Goal: Task Accomplishment & Management: Complete application form

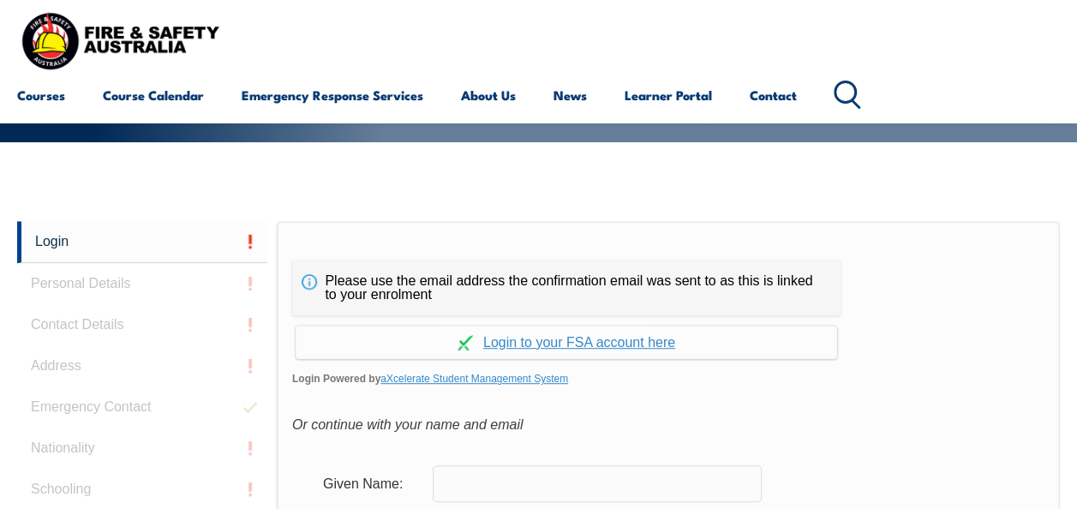
scroll to position [405, 0]
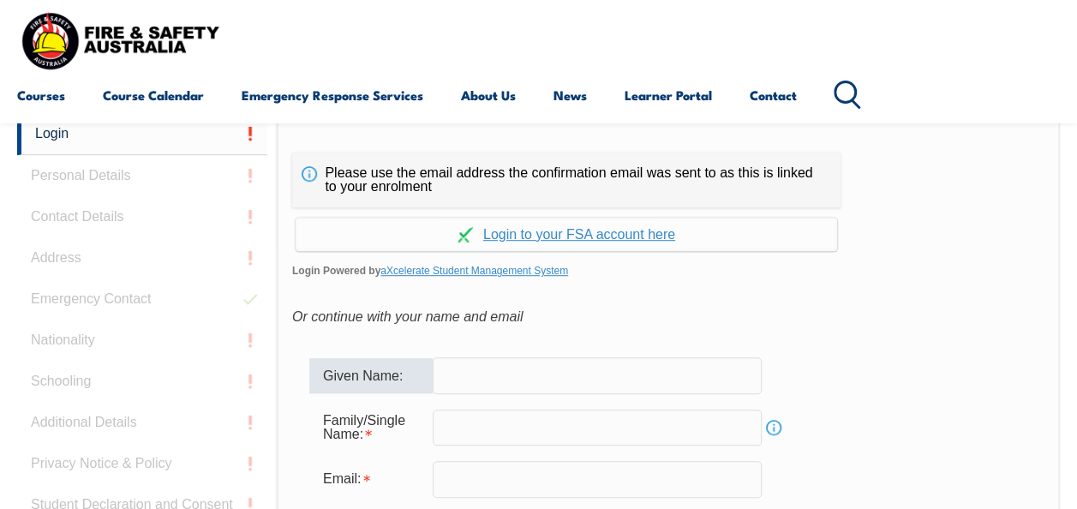
click at [657, 379] on input "text" at bounding box center [597, 375] width 329 height 36
type input "[PERSON_NAME]"
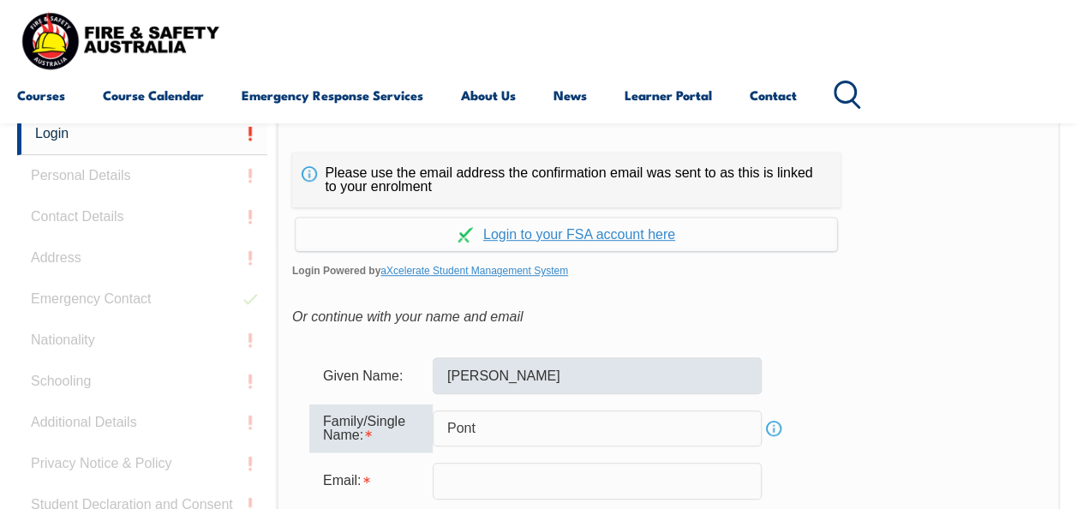
type input "Pont"
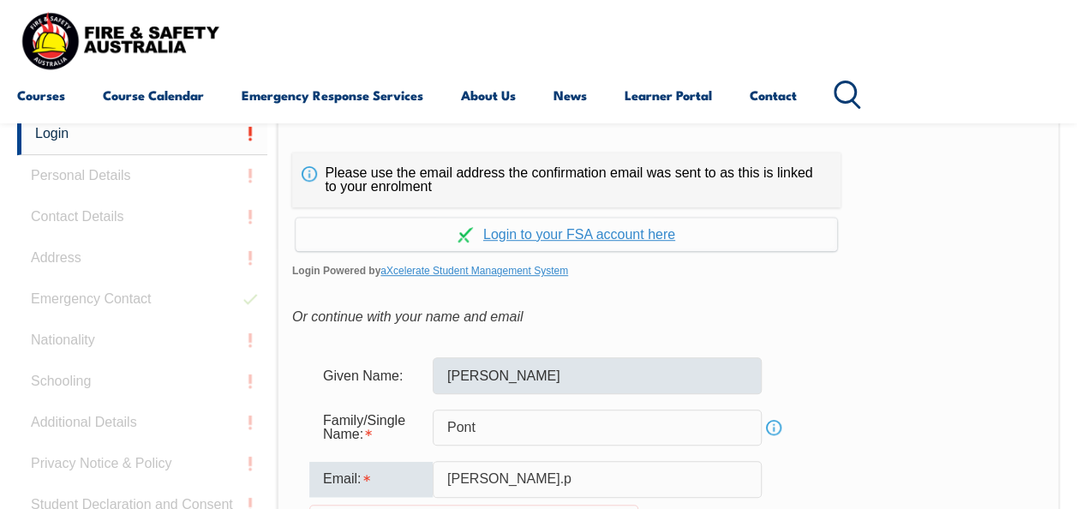
type input "[PERSON_NAME][EMAIL_ADDRESS][DOMAIN_NAME]"
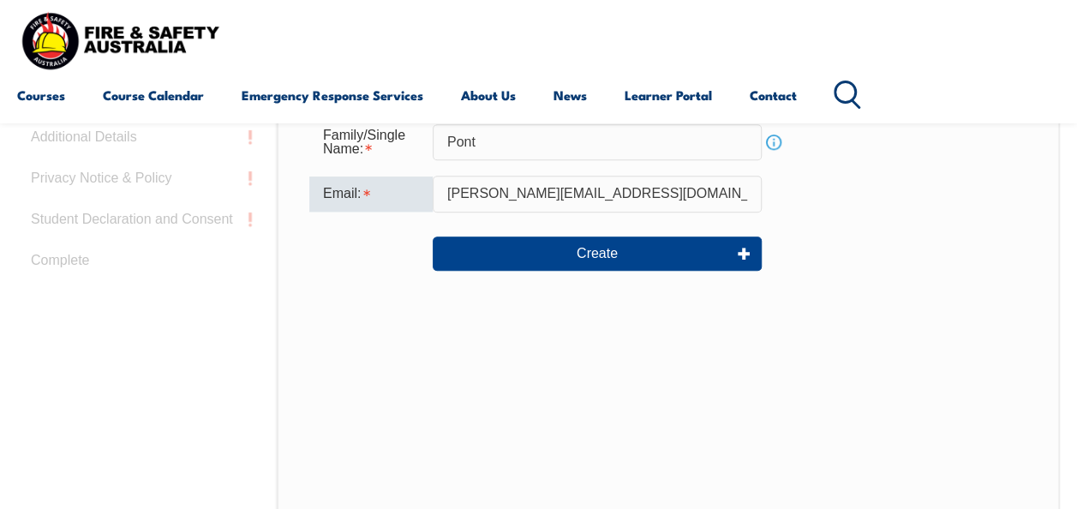
scroll to position [711, 0]
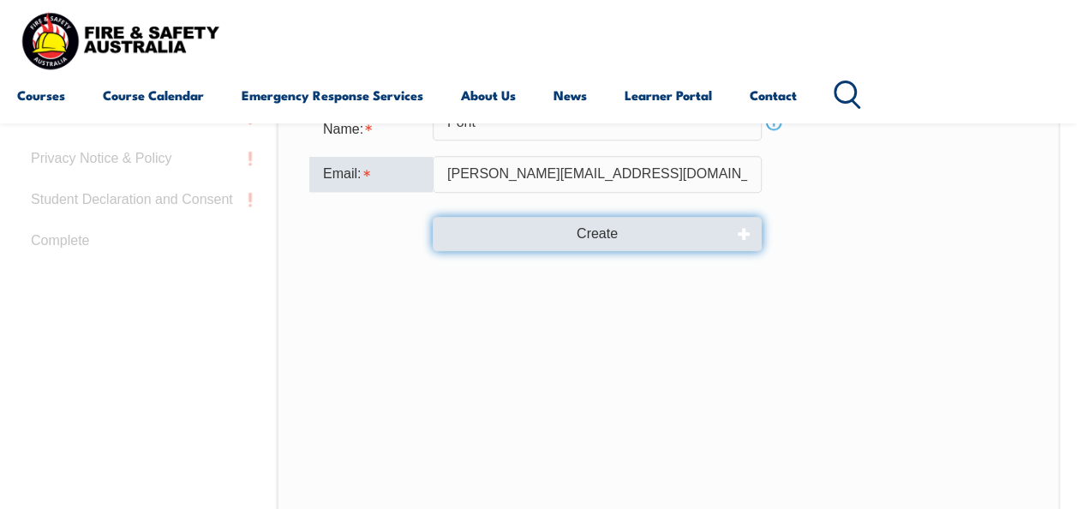
click at [632, 241] on button "Create" at bounding box center [597, 234] width 329 height 34
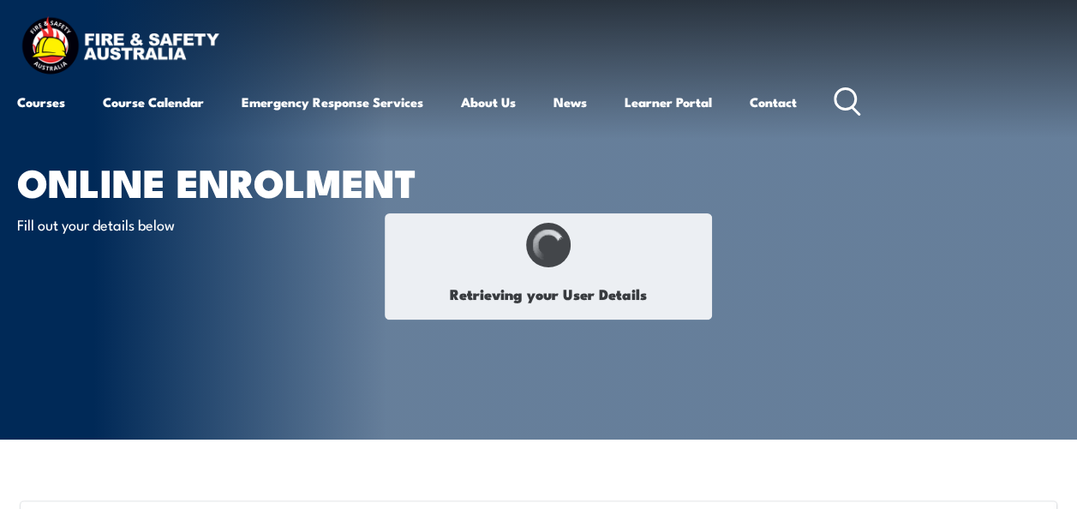
type input "[PERSON_NAME]"
type input "Pont"
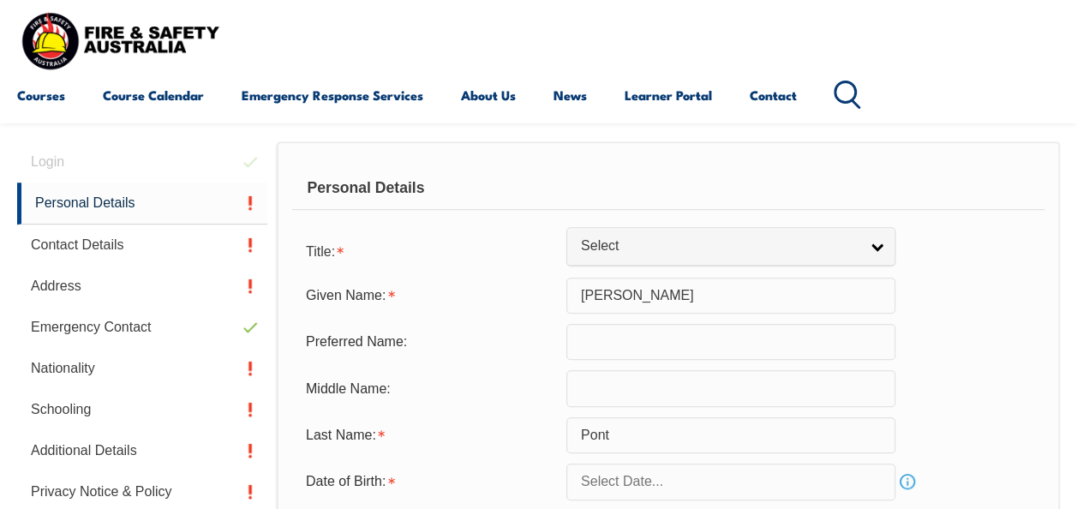
scroll to position [416, 0]
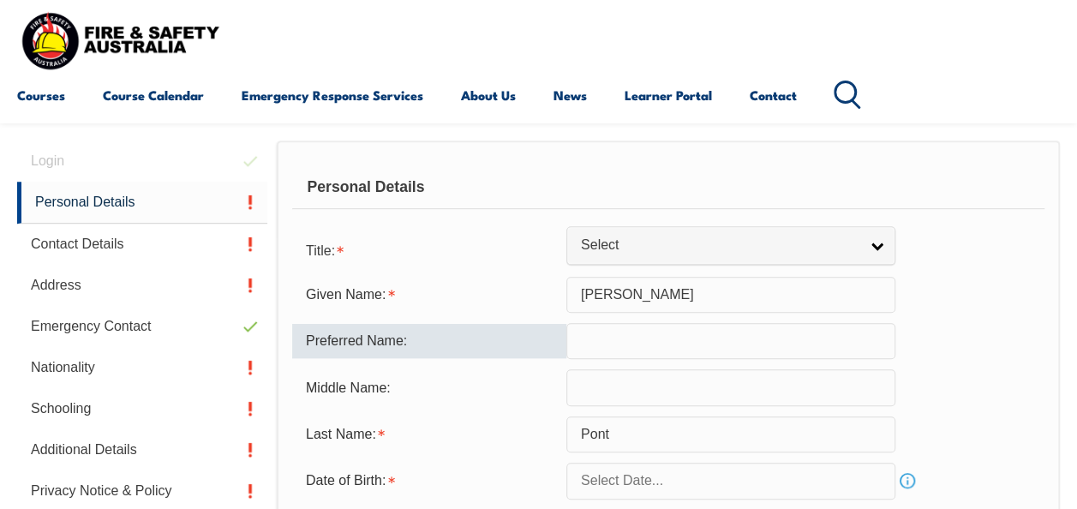
click at [727, 353] on input "text" at bounding box center [731, 341] width 329 height 36
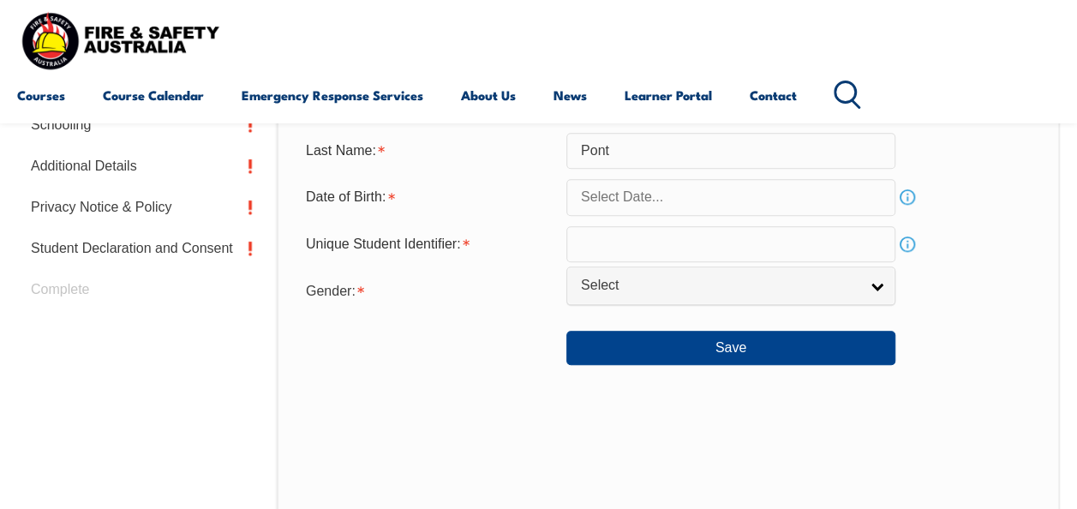
scroll to position [687, 0]
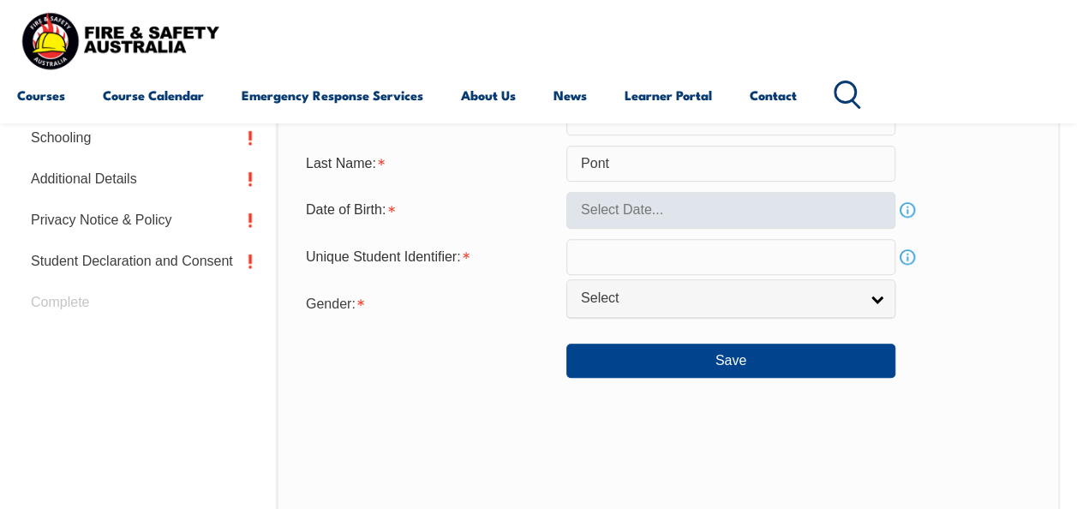
type input "[PERSON_NAME]"
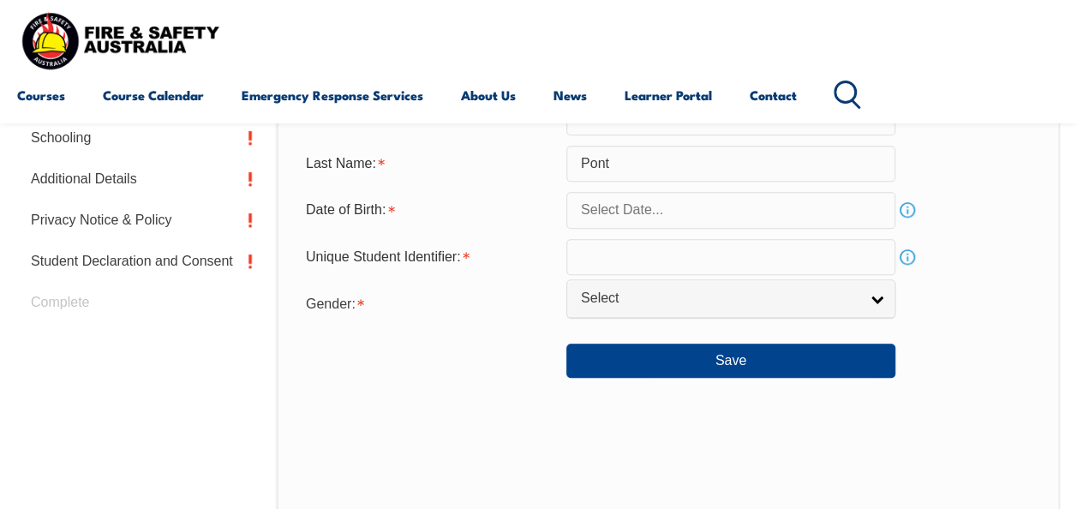
click at [727, 213] on input "text" at bounding box center [731, 210] width 329 height 36
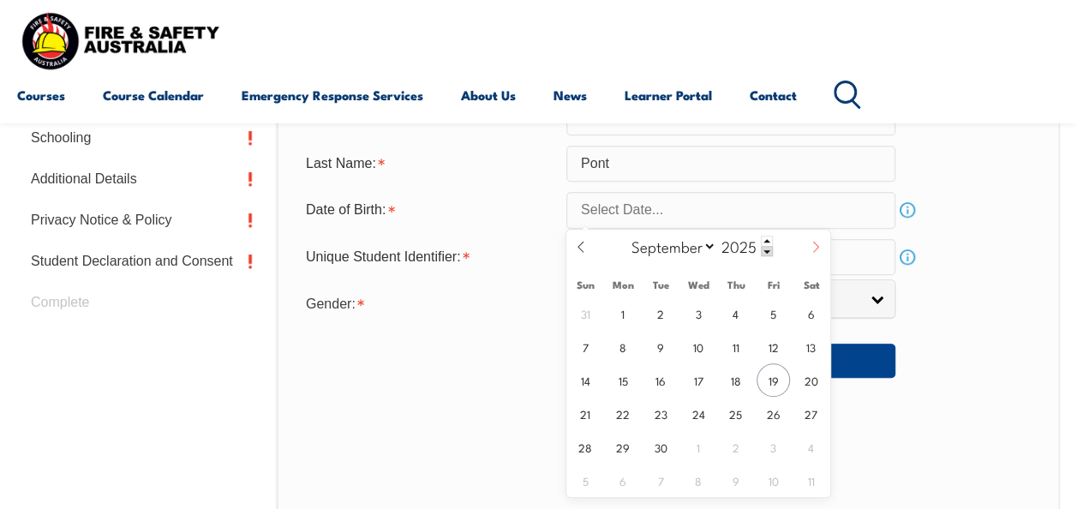
click at [818, 243] on icon at bounding box center [816, 247] width 12 height 12
select select "9"
click at [696, 451] on span "29" at bounding box center [697, 446] width 33 height 33
type input "[DATE]"
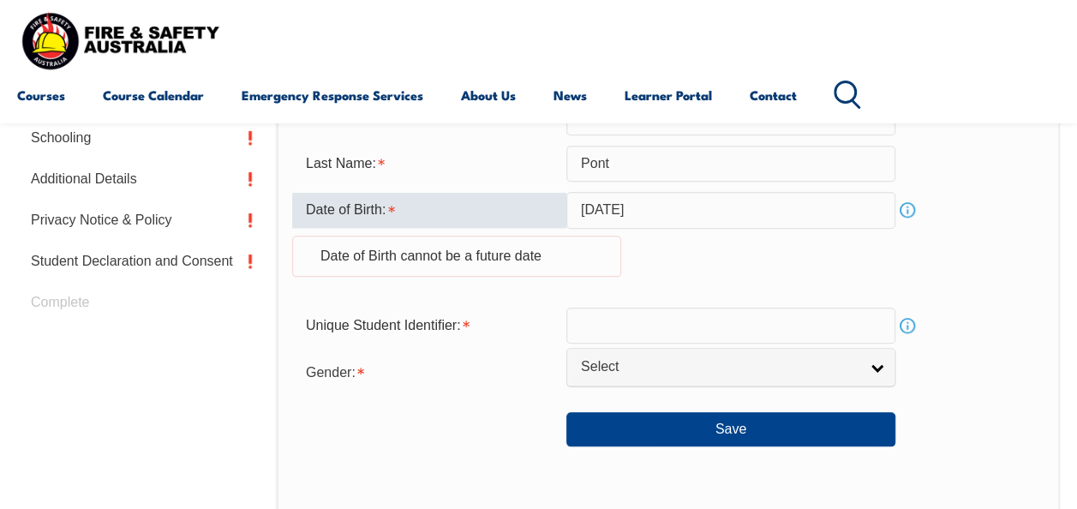
click at [691, 213] on input "[DATE]" at bounding box center [731, 210] width 329 height 36
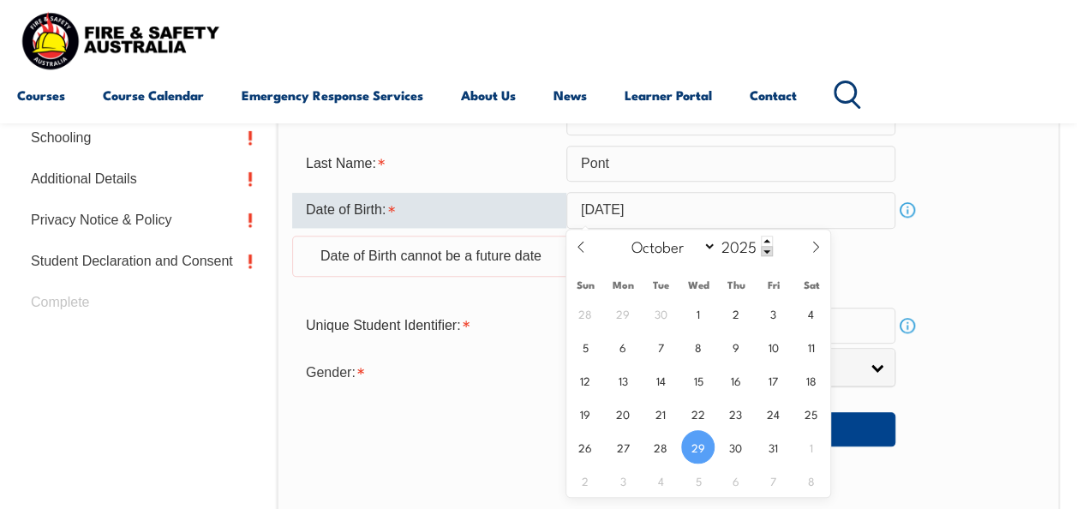
click at [682, 195] on input "[DATE]" at bounding box center [731, 210] width 329 height 36
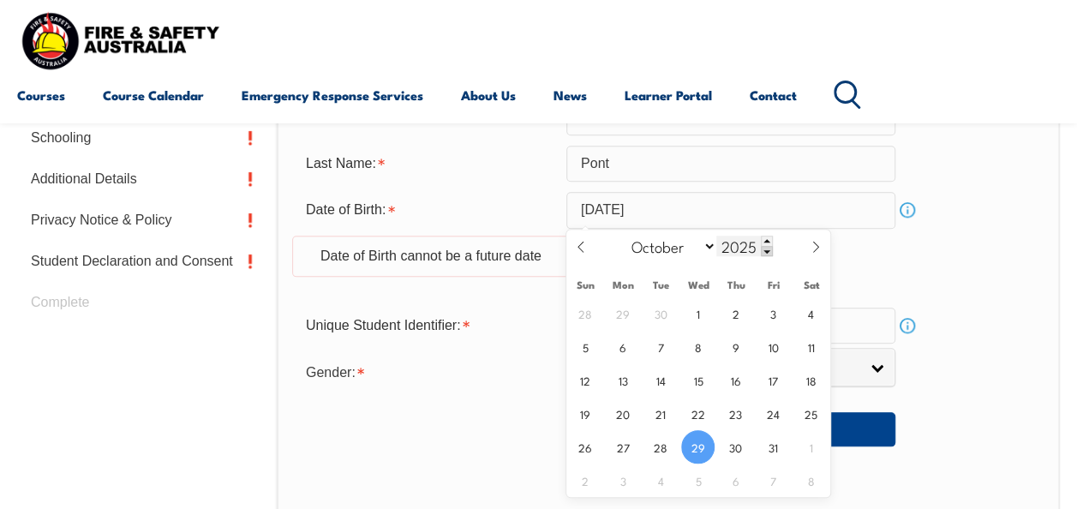
click at [765, 251] on span at bounding box center [767, 251] width 12 height 10
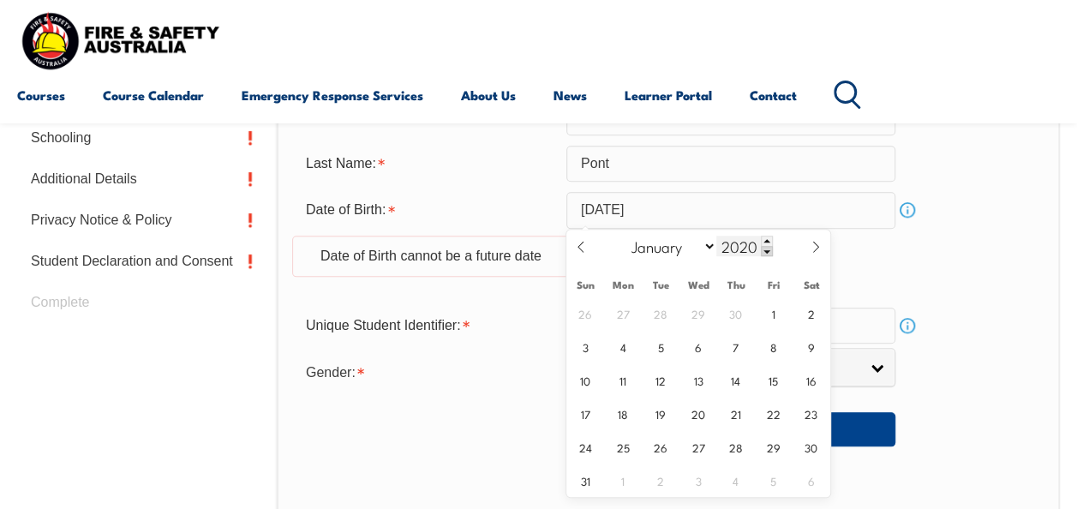
click at [765, 251] on span at bounding box center [767, 251] width 12 height 10
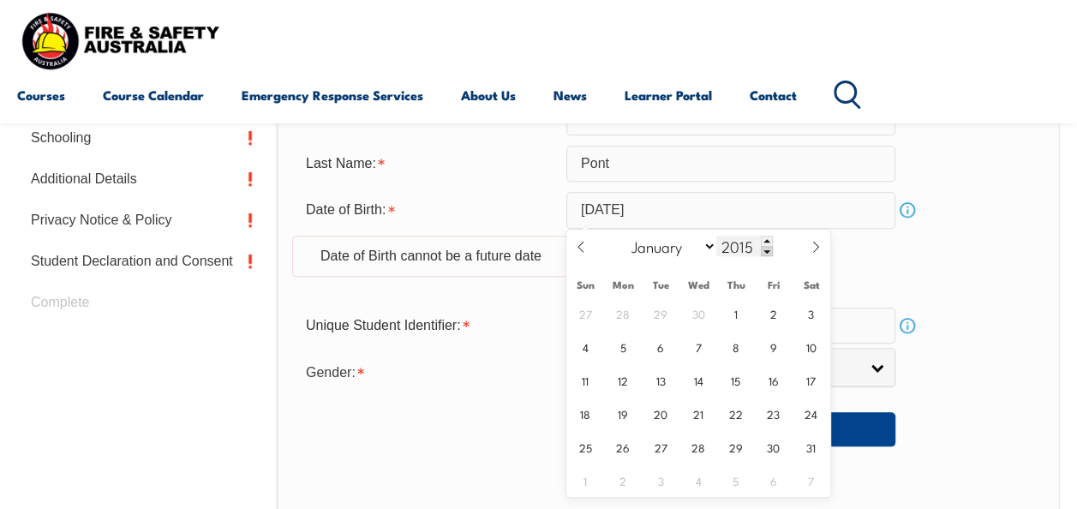
click at [765, 251] on span at bounding box center [767, 251] width 12 height 10
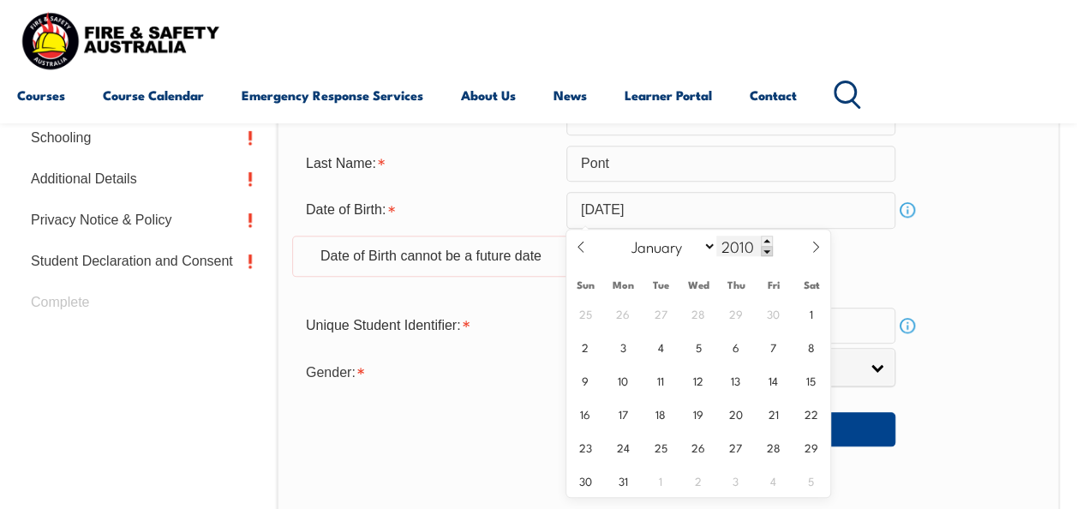
click at [765, 251] on span at bounding box center [767, 251] width 12 height 10
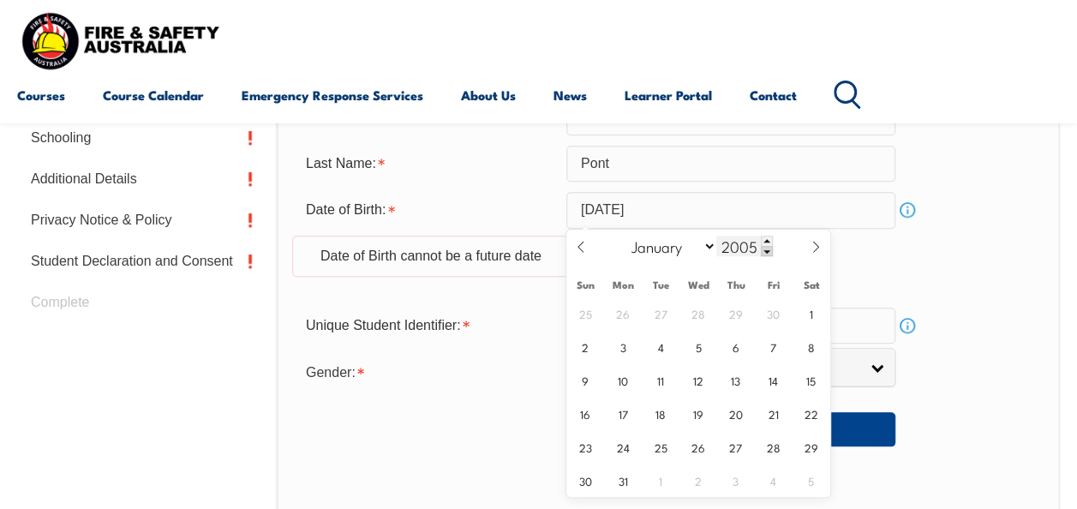
click at [765, 251] on span at bounding box center [767, 251] width 12 height 10
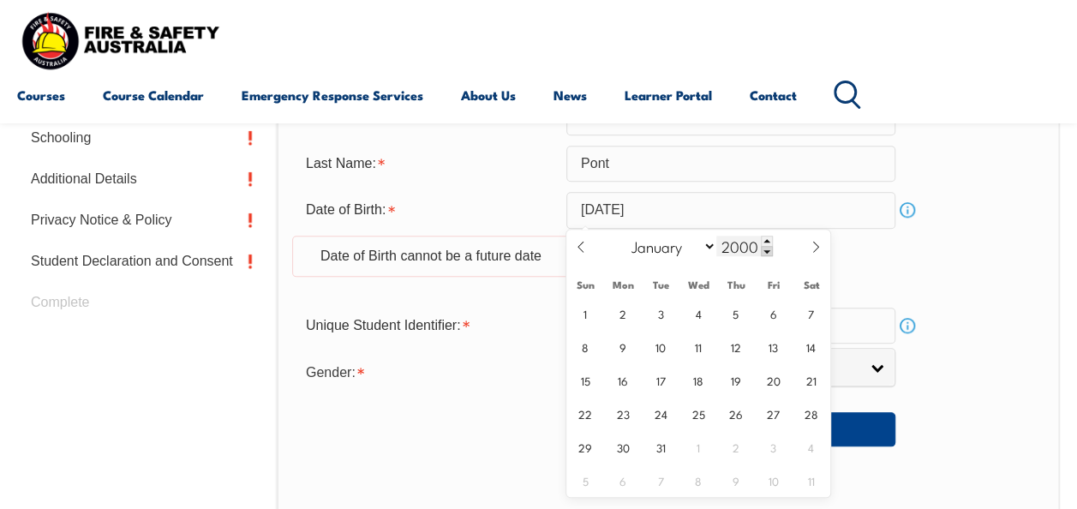
click at [765, 251] on span at bounding box center [767, 251] width 12 height 10
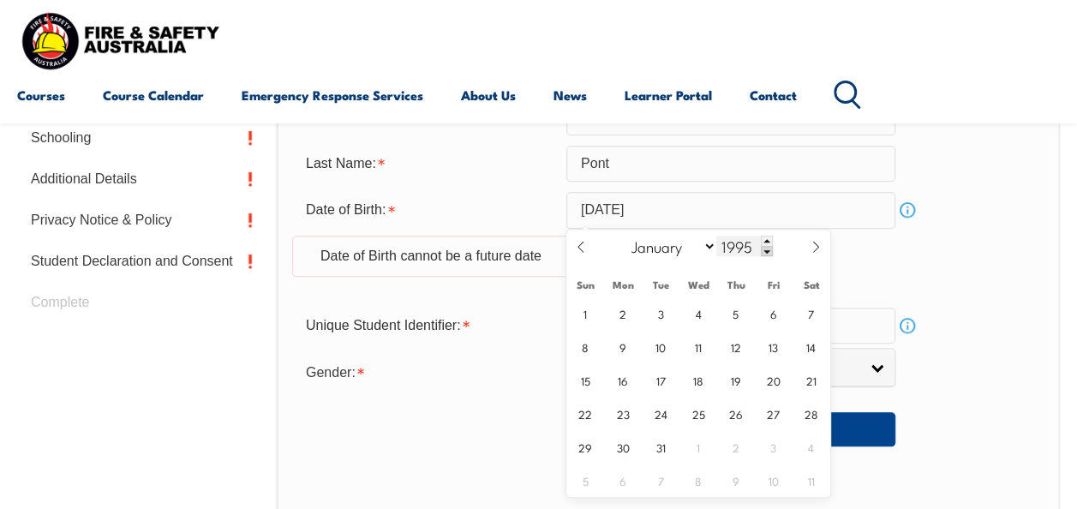
click at [765, 251] on span at bounding box center [767, 251] width 12 height 10
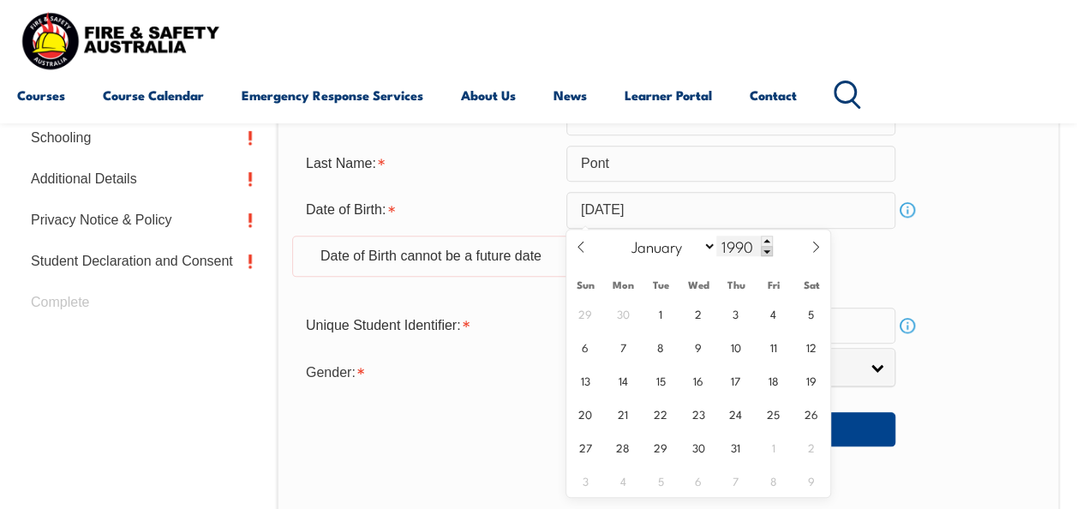
click at [765, 251] on span at bounding box center [767, 251] width 12 height 10
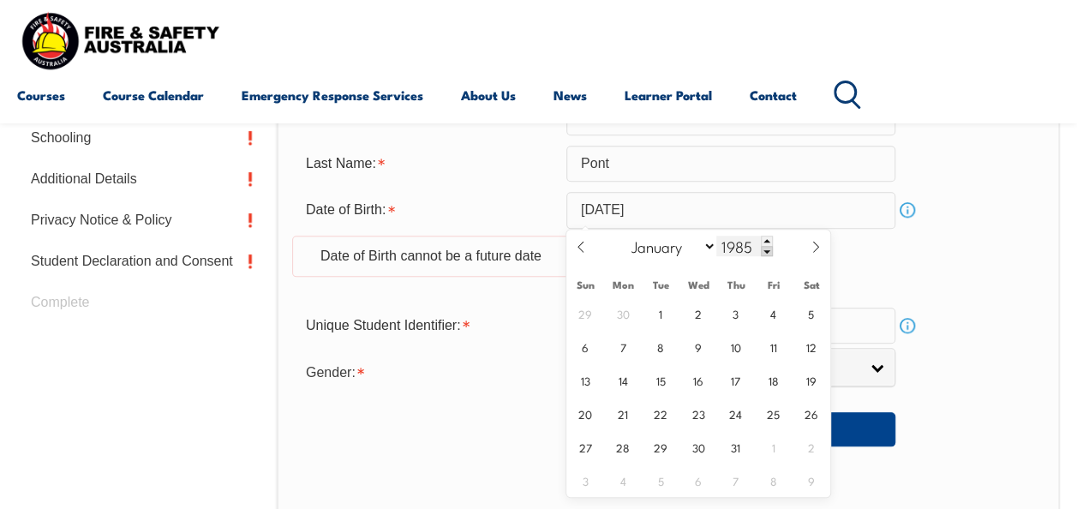
click at [765, 251] on span at bounding box center [767, 251] width 12 height 10
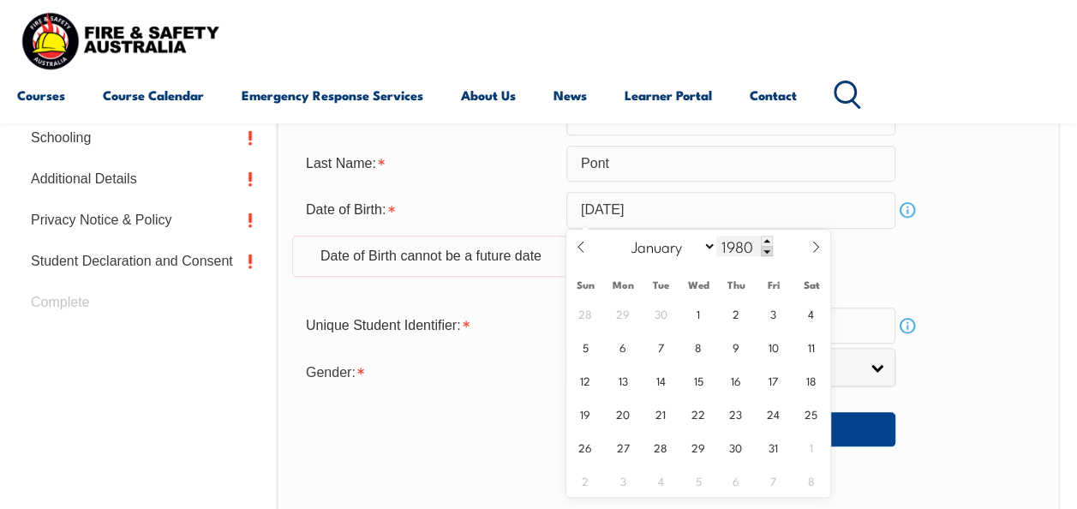
click at [765, 251] on span at bounding box center [767, 251] width 12 height 10
type input "1977"
click at [807, 451] on span "29" at bounding box center [810, 446] width 33 height 33
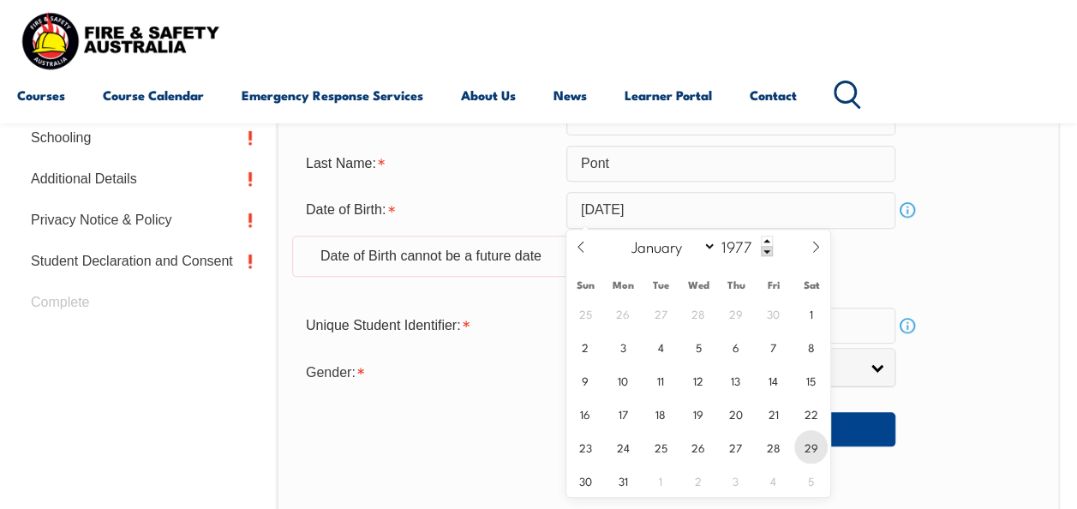
type input "[DATE]"
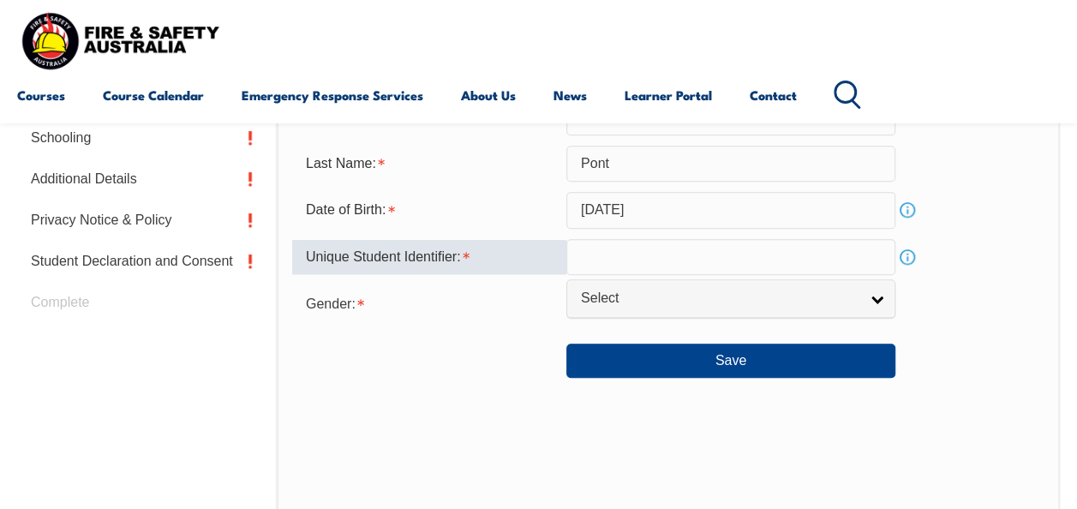
click at [718, 261] on input "text" at bounding box center [731, 257] width 329 height 36
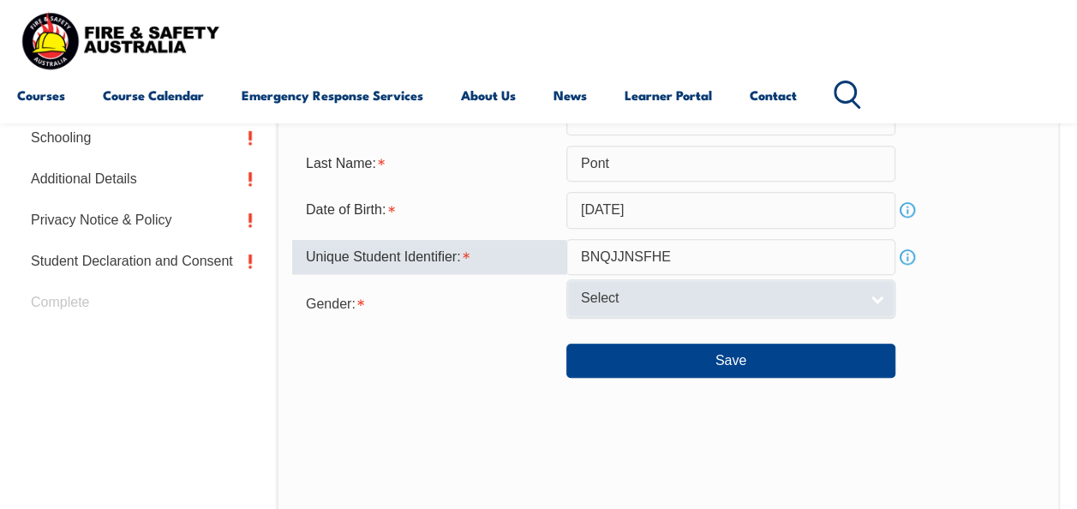
type input "BNQJJNSFHE"
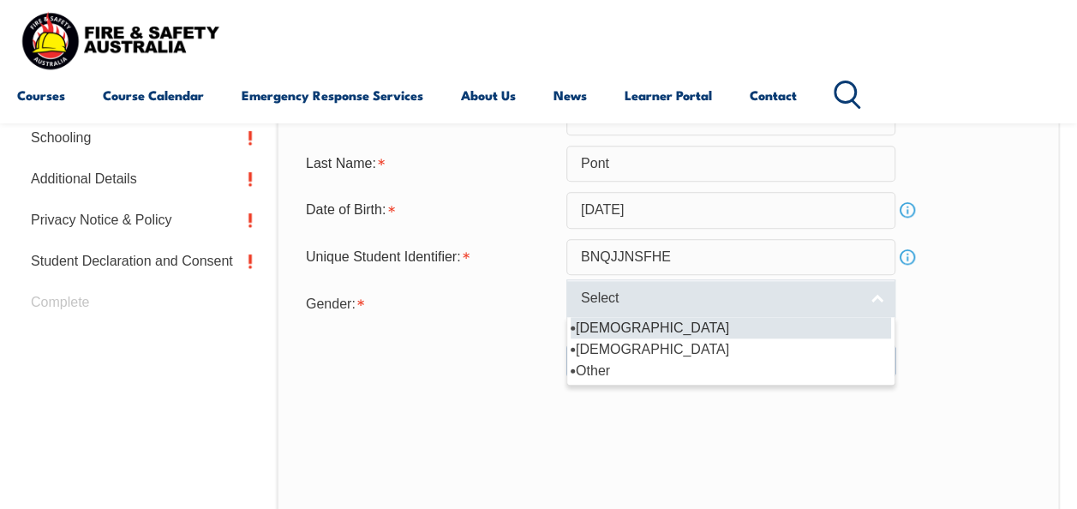
click at [747, 297] on span "Select" at bounding box center [720, 299] width 278 height 18
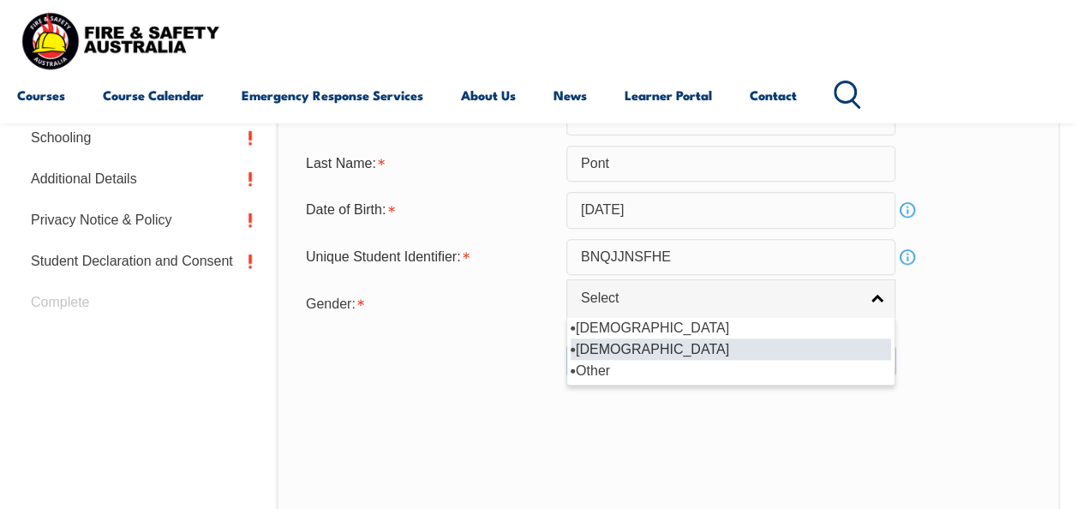
click at [719, 343] on li "[DEMOGRAPHIC_DATA]" at bounding box center [731, 349] width 321 height 21
select select "F"
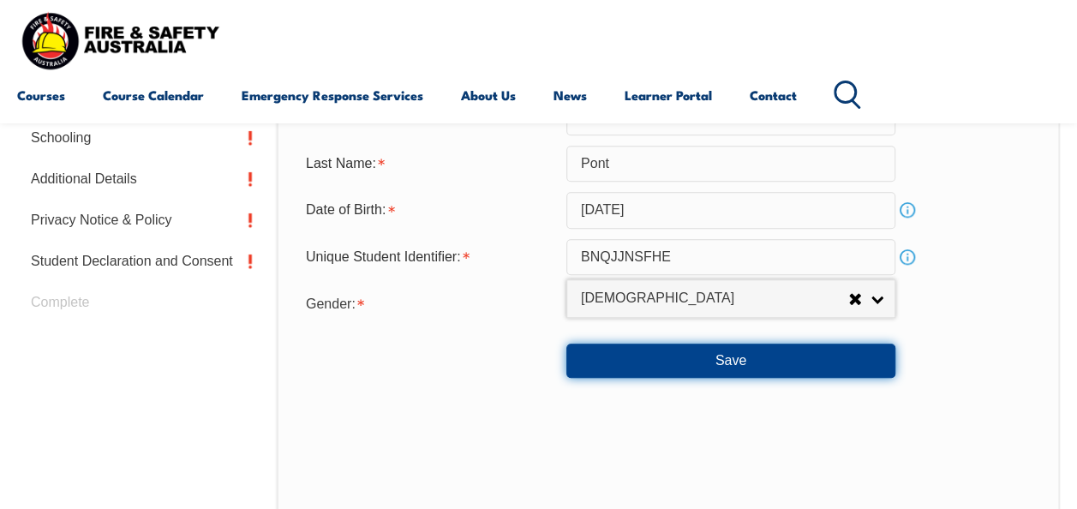
click at [723, 357] on button "Save" at bounding box center [731, 361] width 329 height 34
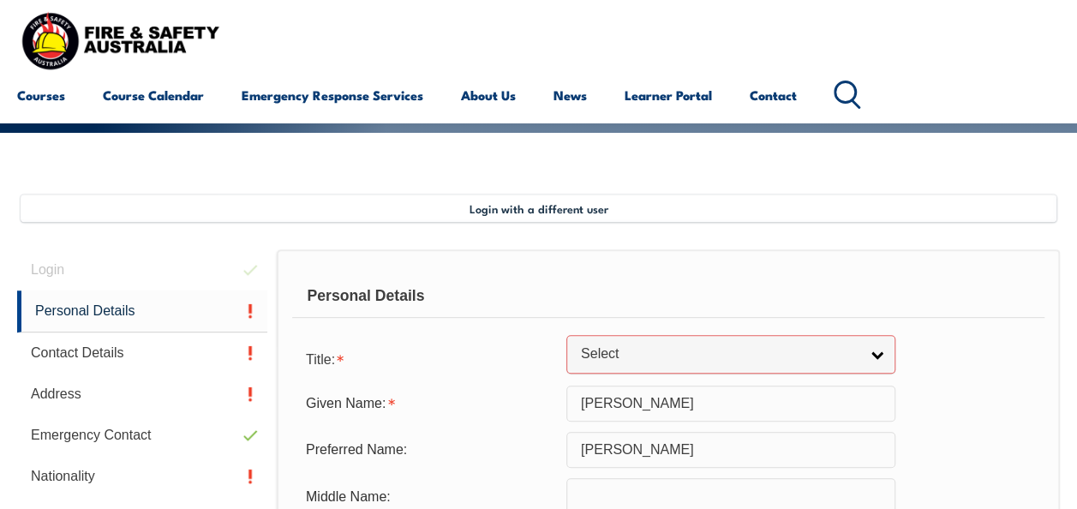
scroll to position [312, 0]
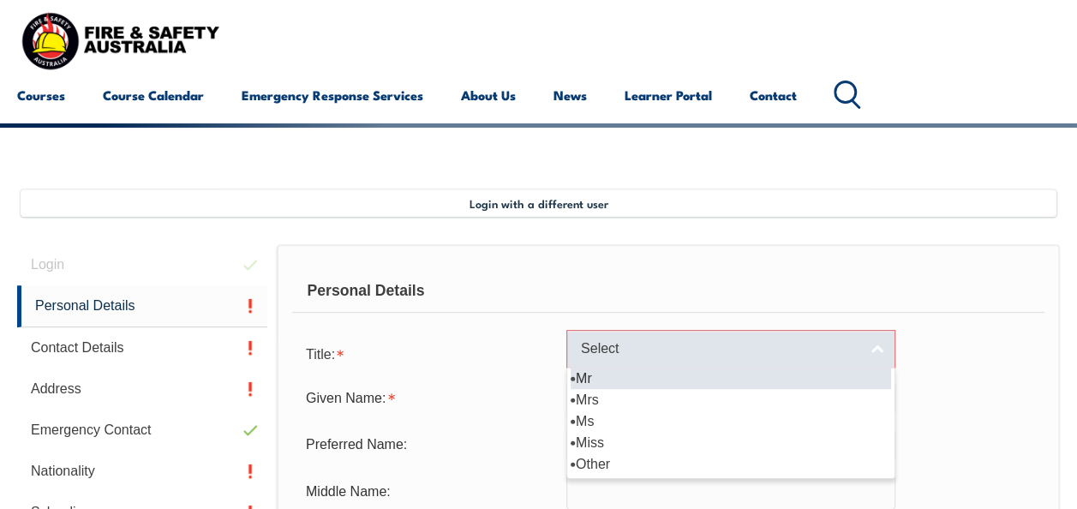
click at [890, 357] on link "Select" at bounding box center [731, 349] width 329 height 39
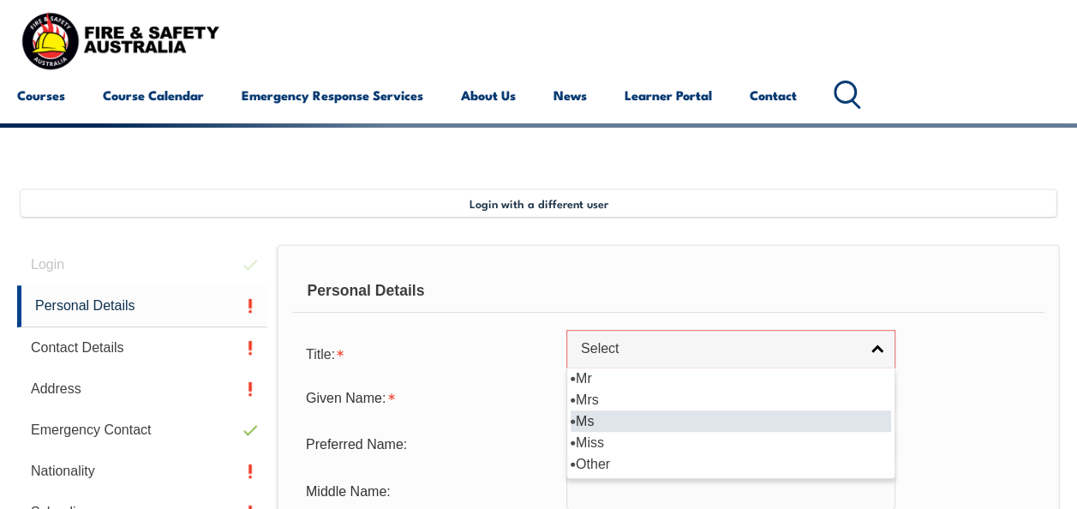
click at [845, 417] on li "Ms" at bounding box center [731, 421] width 321 height 21
select select "Ms"
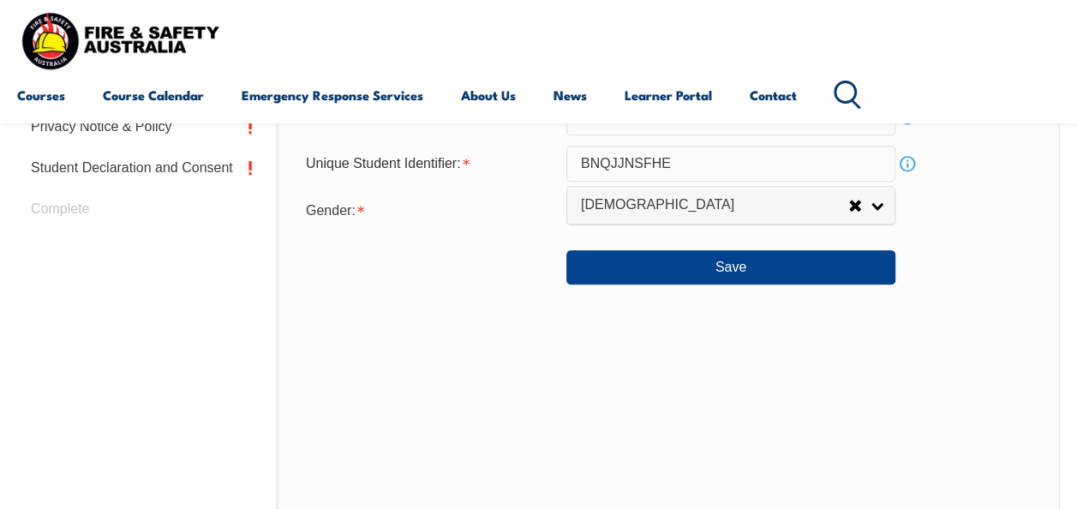
scroll to position [772, 0]
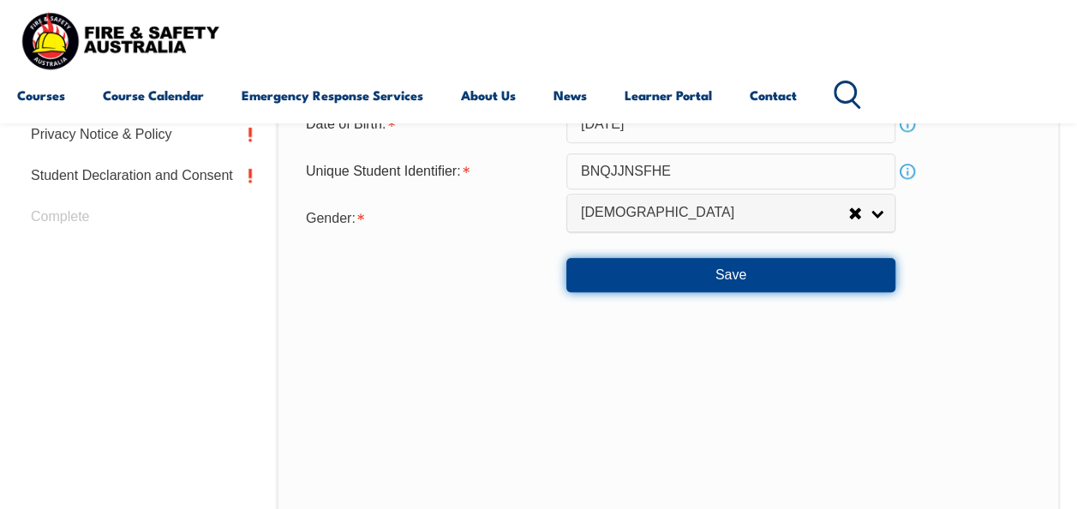
click at [772, 269] on button "Save" at bounding box center [731, 275] width 329 height 34
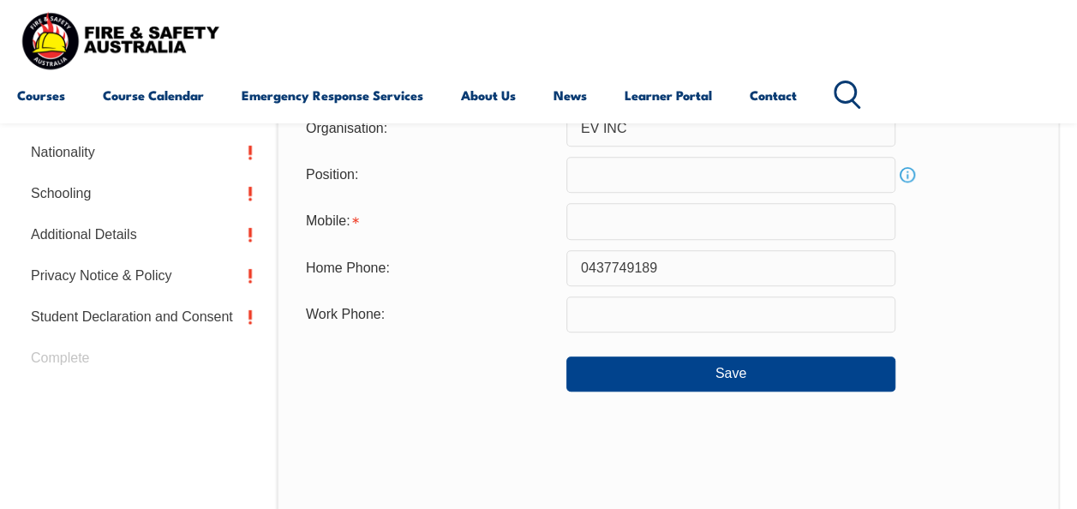
scroll to position [658, 0]
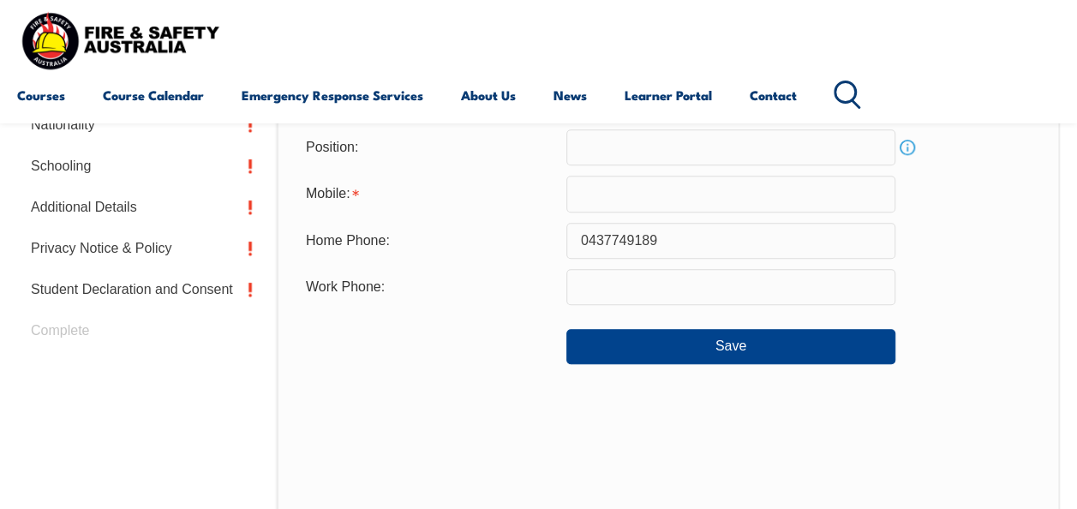
click at [657, 195] on input "text" at bounding box center [731, 194] width 329 height 36
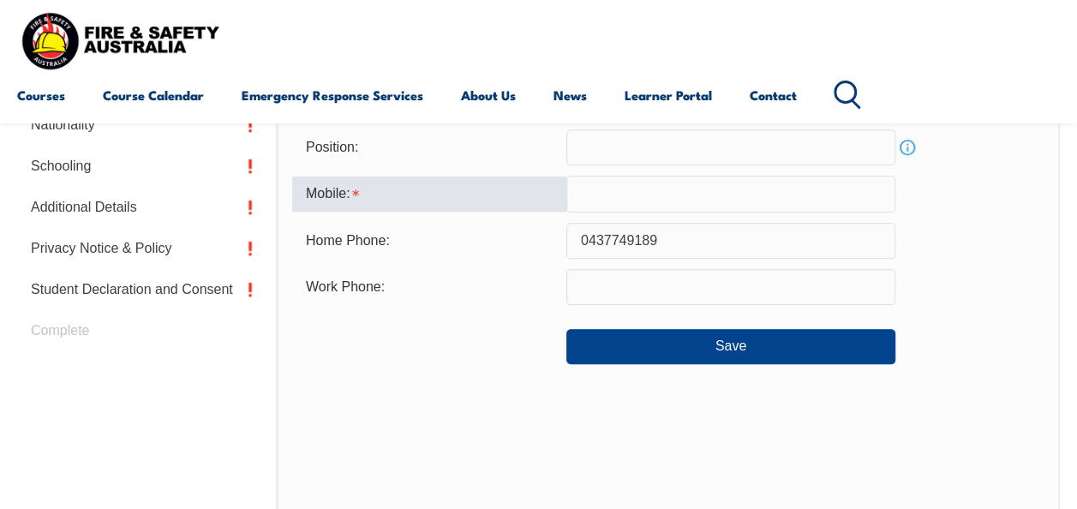
type input "0403857150"
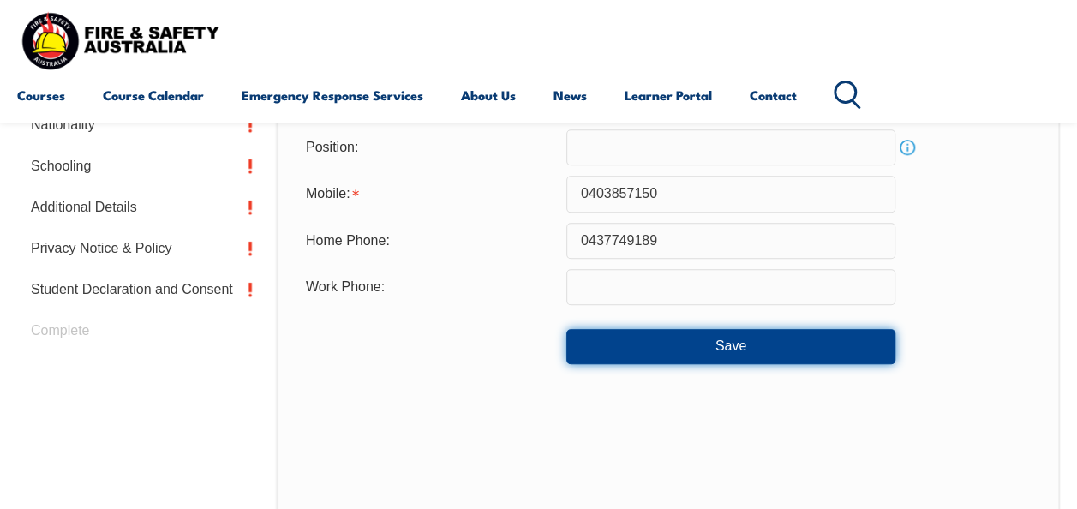
click at [699, 342] on button "Save" at bounding box center [731, 346] width 329 height 34
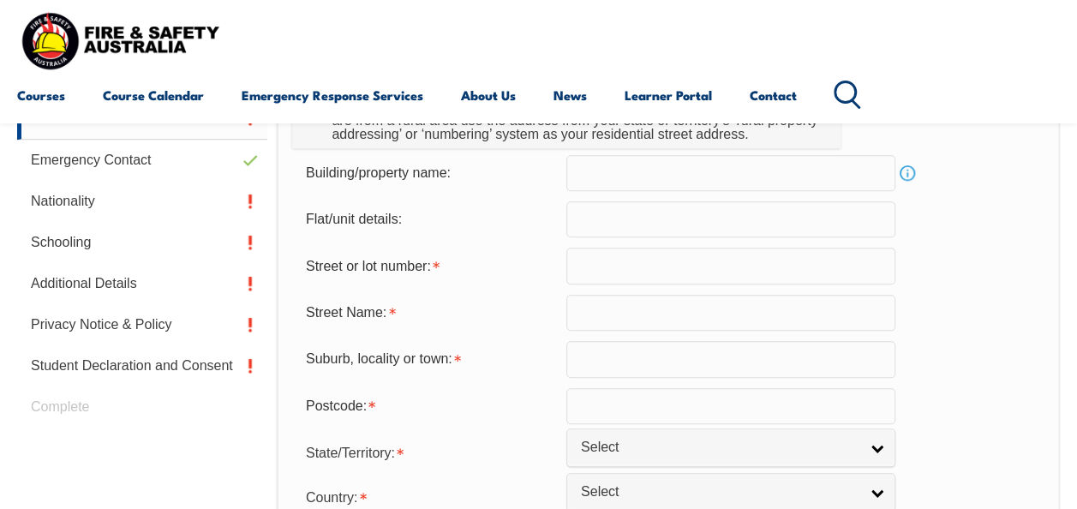
scroll to position [416, 0]
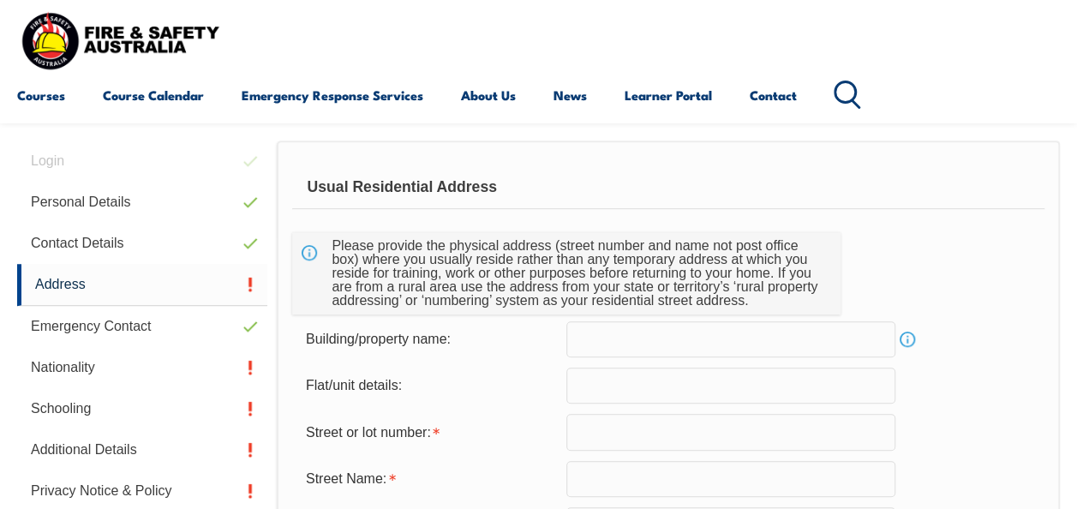
click at [818, 430] on input "text" at bounding box center [731, 432] width 329 height 36
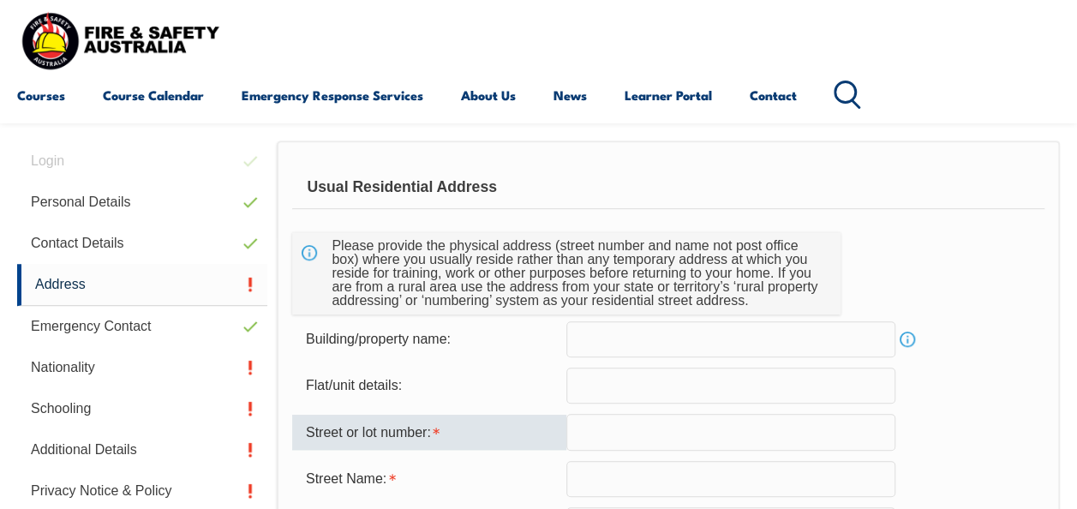
type input "18 Coringa Clos"
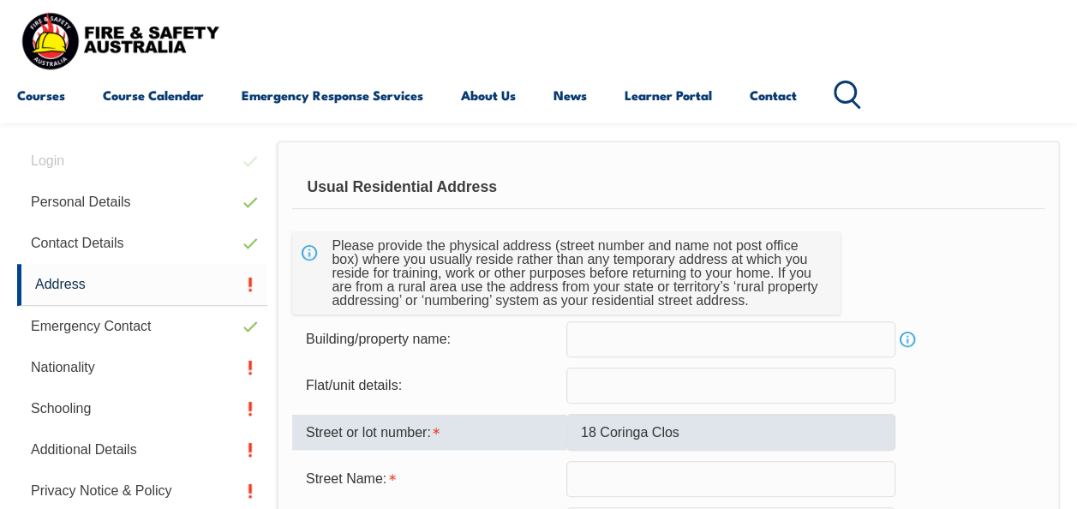
type input "[US_STATE]"
type input "3133"
select select "1101"
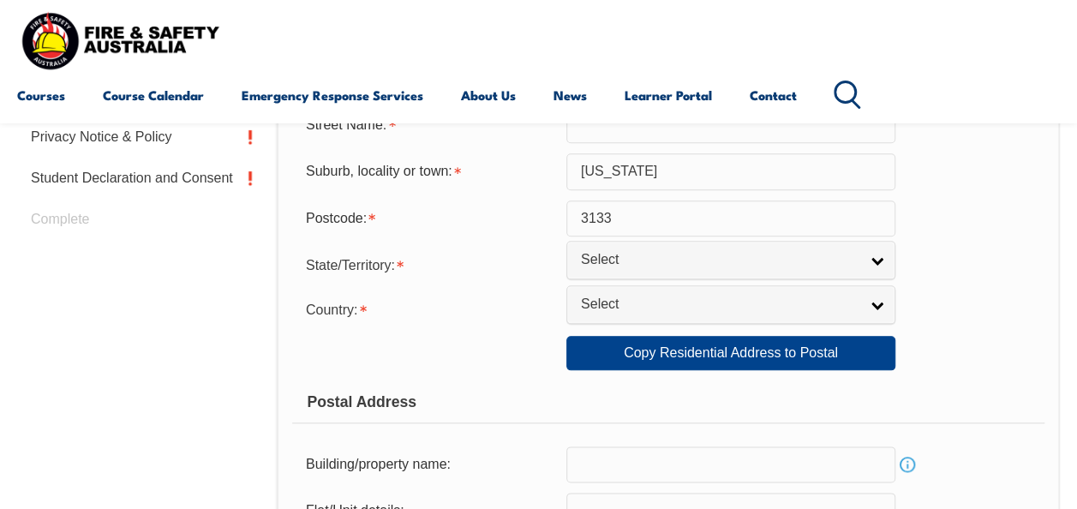
scroll to position [777, 0]
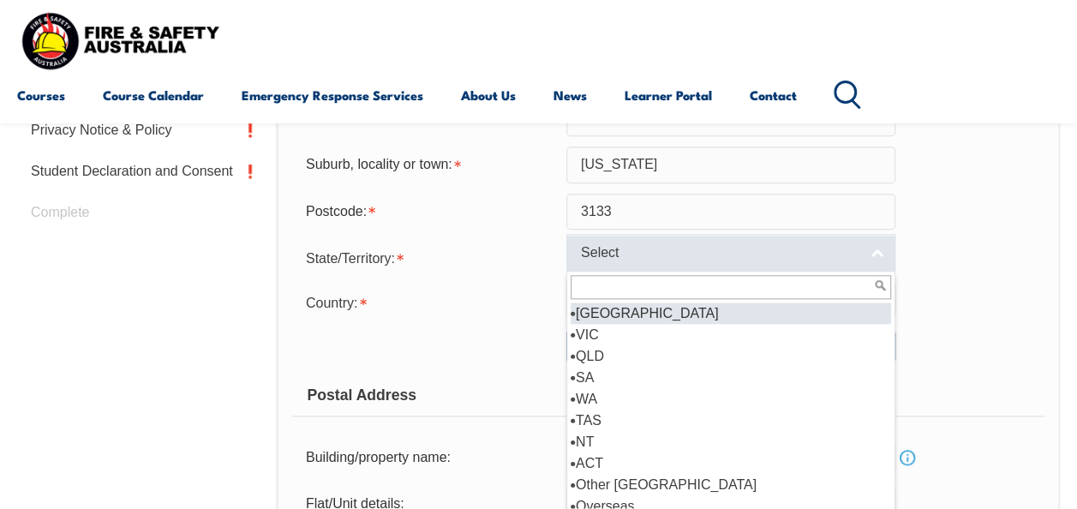
click at [866, 251] on link "Select" at bounding box center [731, 253] width 329 height 39
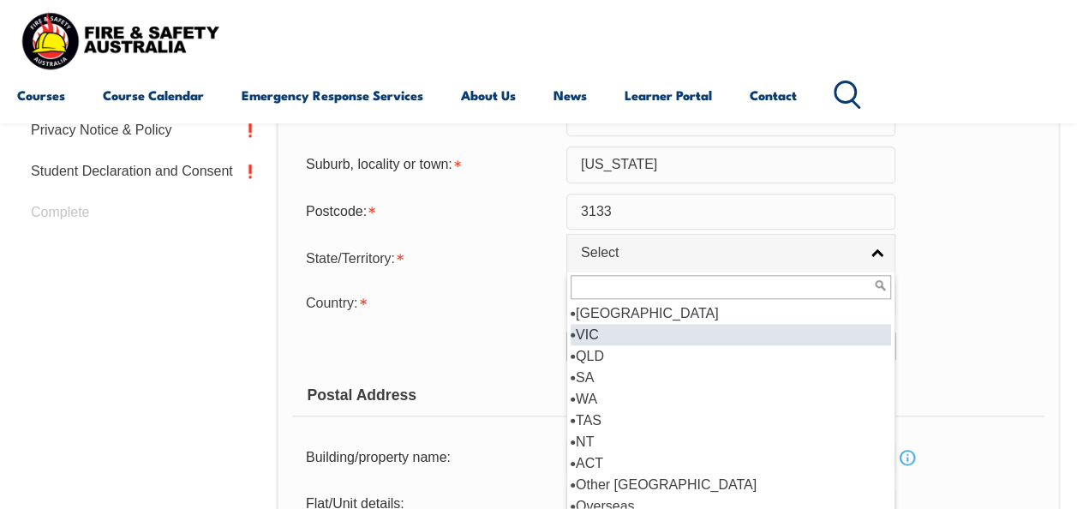
click at [823, 337] on li "VIC" at bounding box center [731, 334] width 321 height 21
select select "VIC"
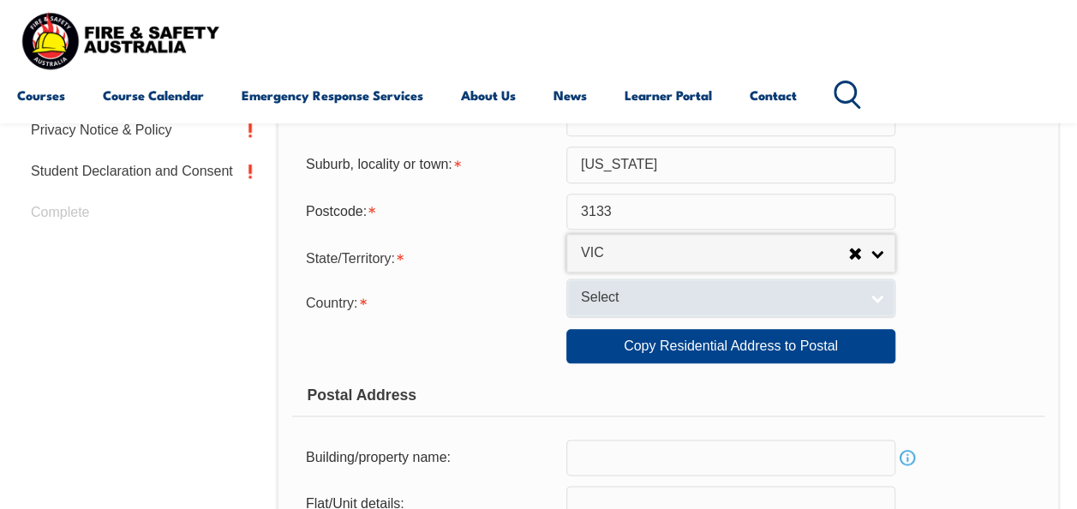
click at [821, 293] on span "Select" at bounding box center [720, 298] width 278 height 18
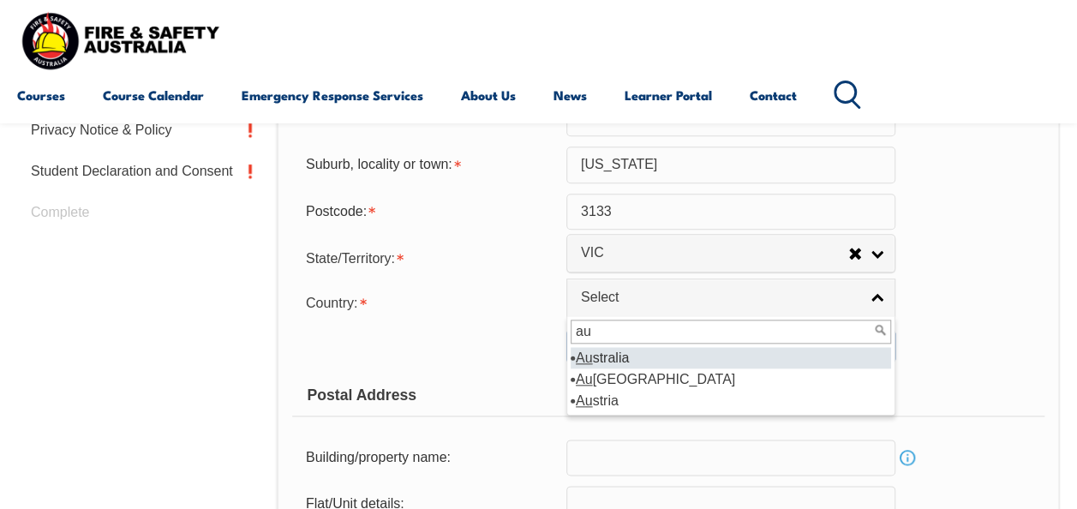
type input "au"
click at [797, 345] on div "au" at bounding box center [730, 331] width 327 height 31
click at [720, 358] on li "Au stralia" at bounding box center [731, 357] width 321 height 21
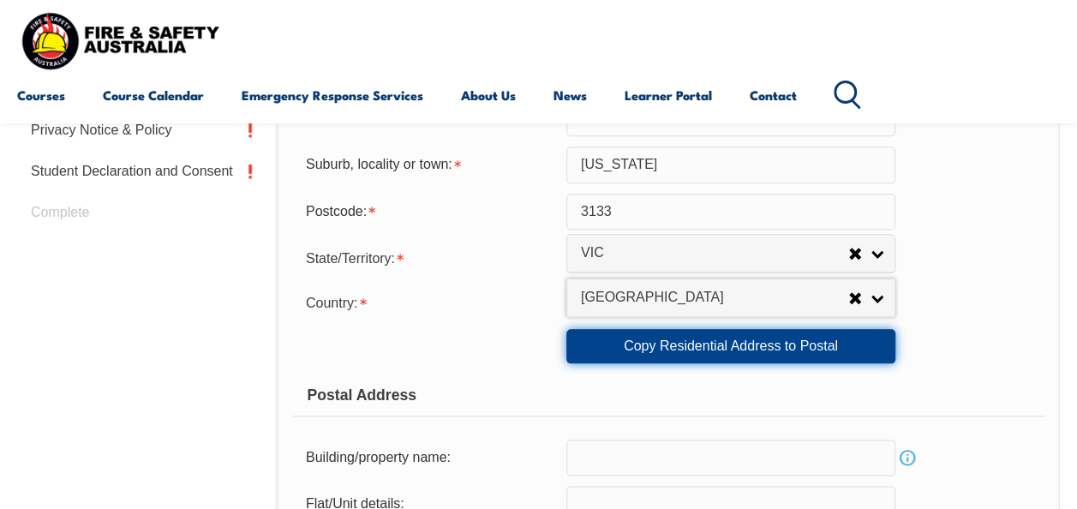
click at [782, 356] on link "Copy Residential Address to Postal" at bounding box center [731, 346] width 329 height 34
type input "18 Coringa Clos"
type input "[US_STATE]"
select select "VIC"
type input "3133"
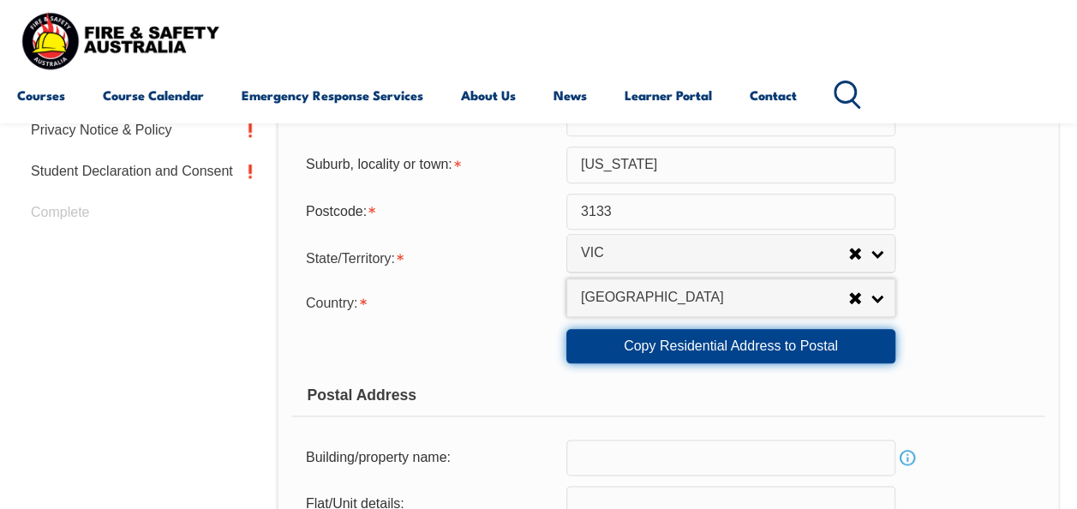
select select "1101"
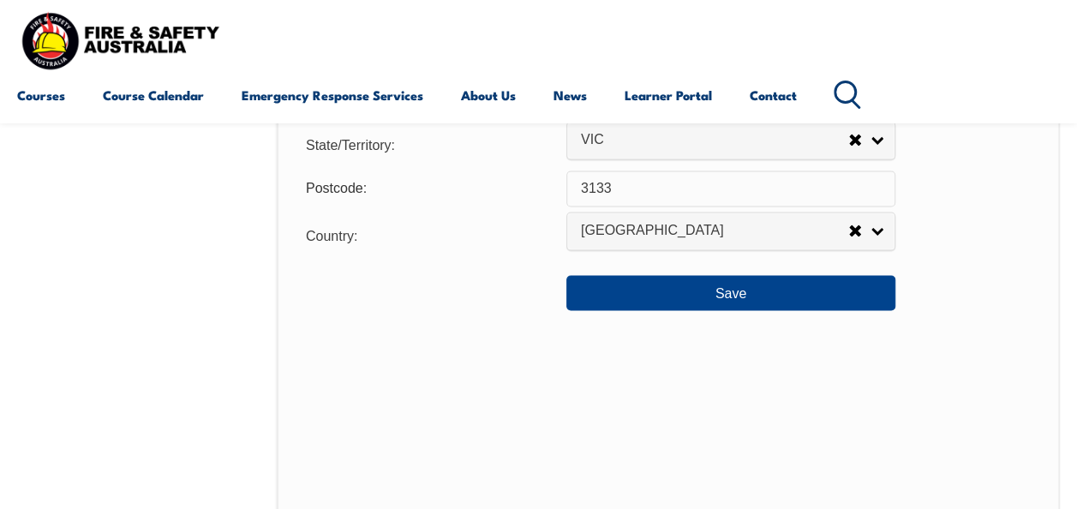
scroll to position [1386, 0]
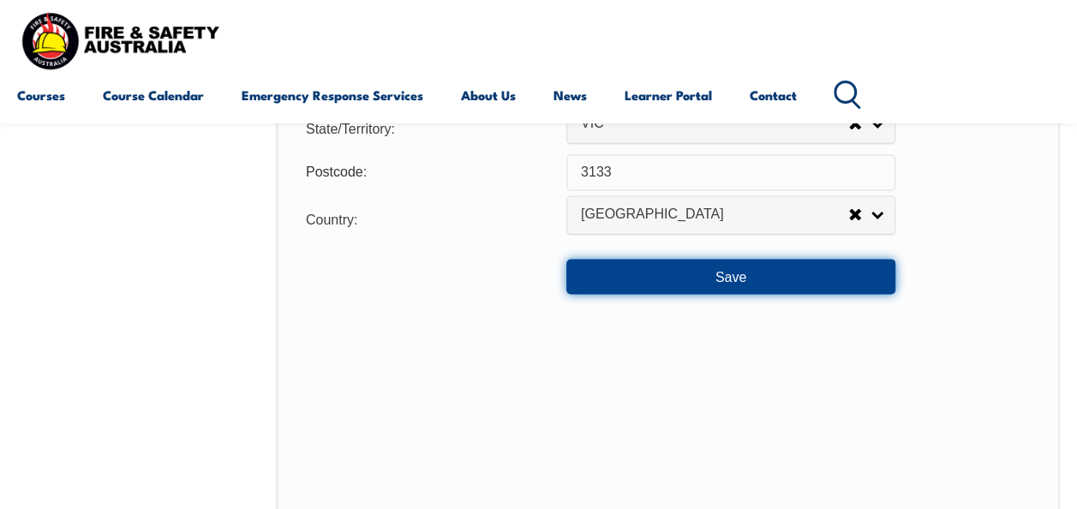
click at [862, 271] on button "Save" at bounding box center [731, 276] width 329 height 34
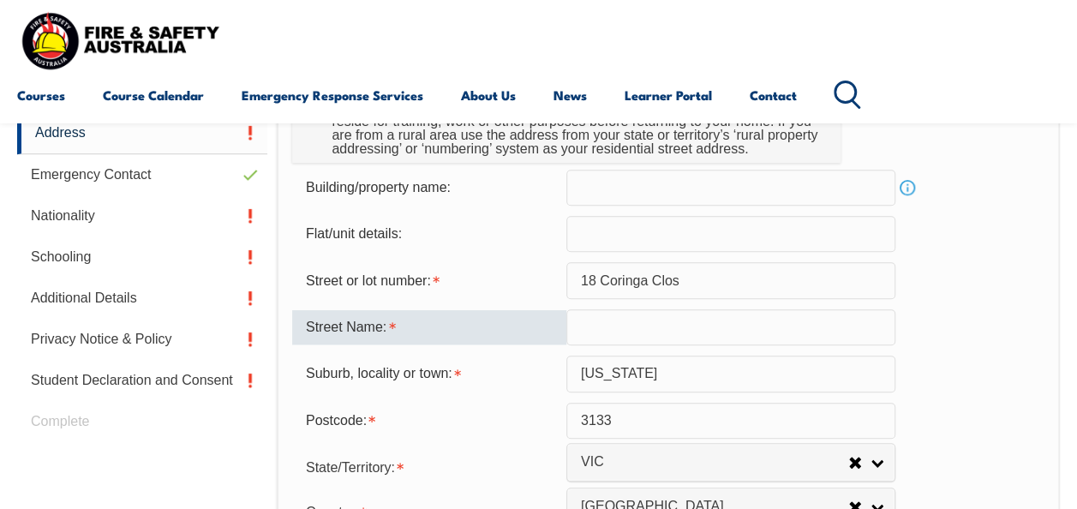
scroll to position [564, 0]
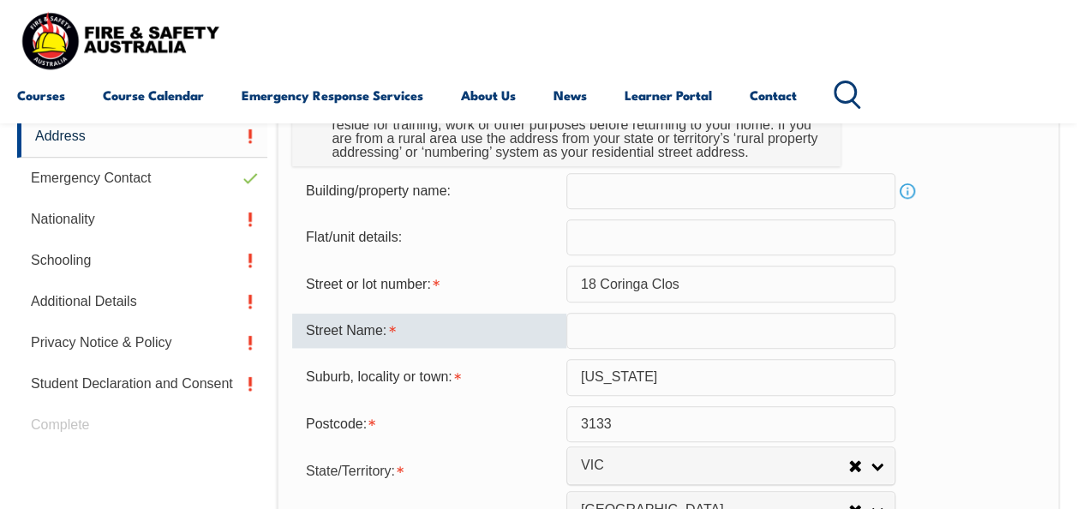
click at [710, 290] on input "18 Coringa Clos" at bounding box center [731, 284] width 329 height 36
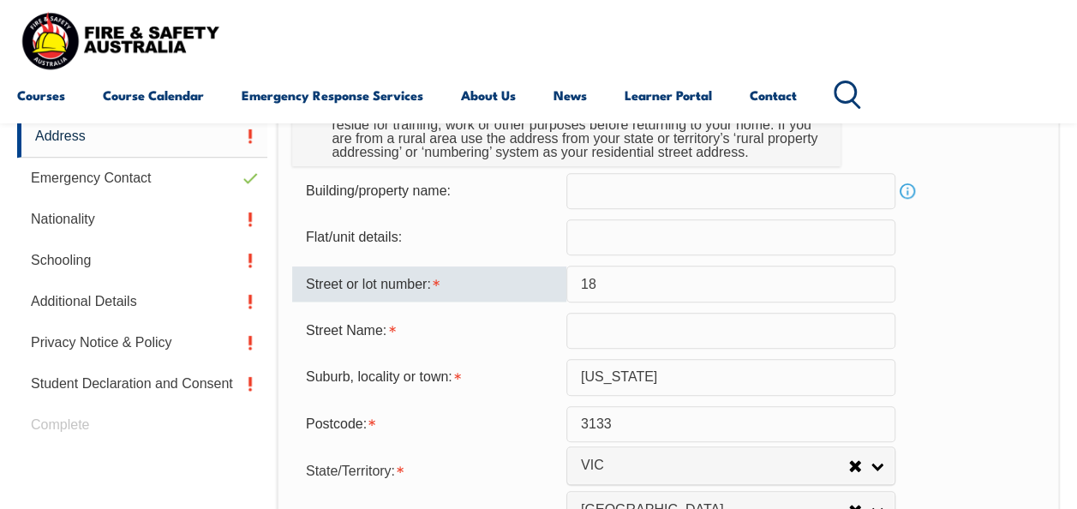
type input "18"
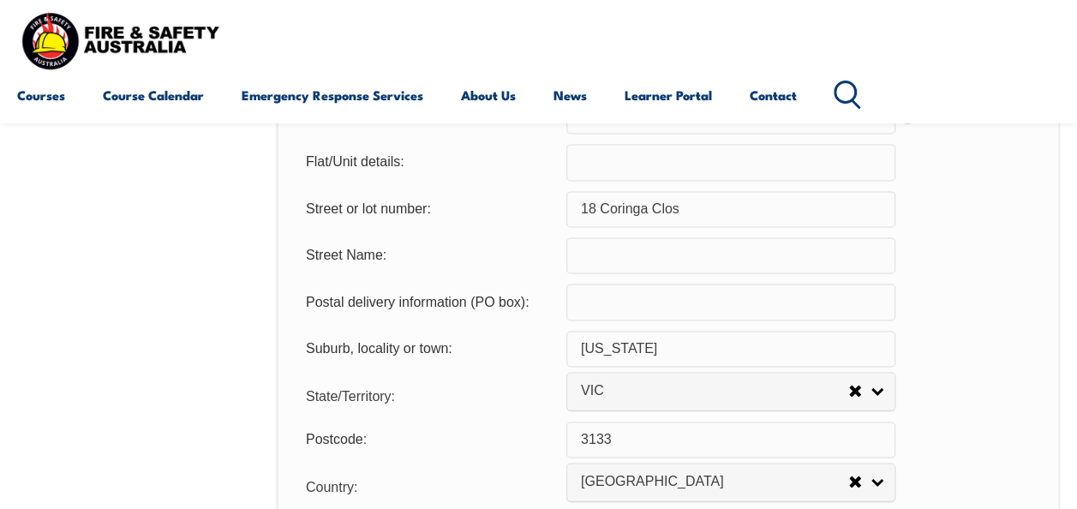
scroll to position [1088, 0]
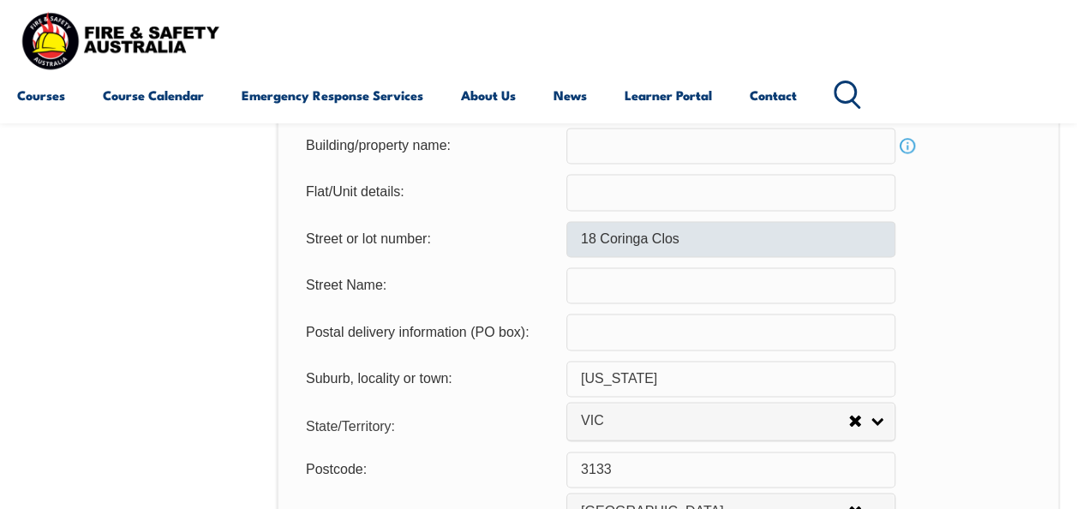
type input "Coringa Close"
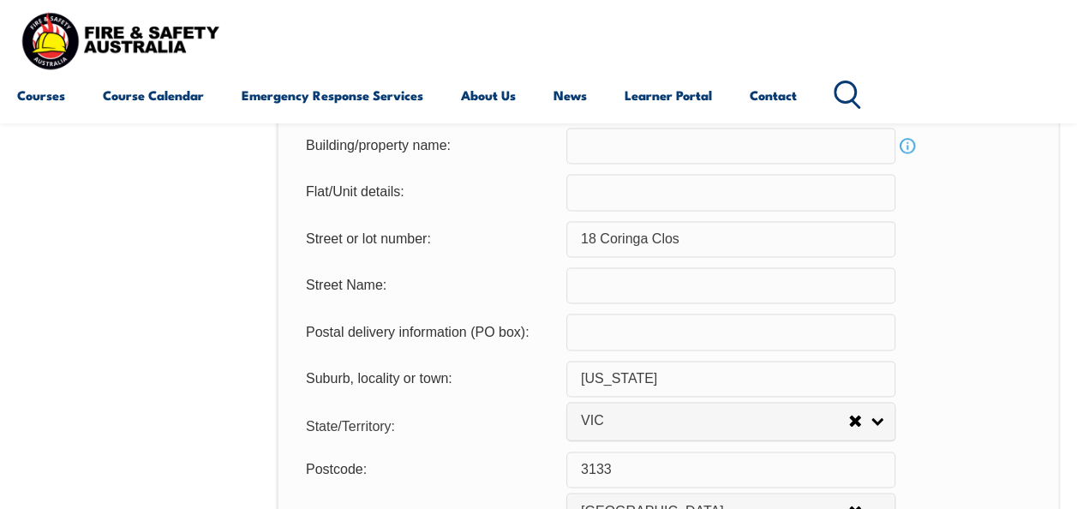
click at [701, 236] on input "18 Coringa Clos" at bounding box center [731, 239] width 329 height 36
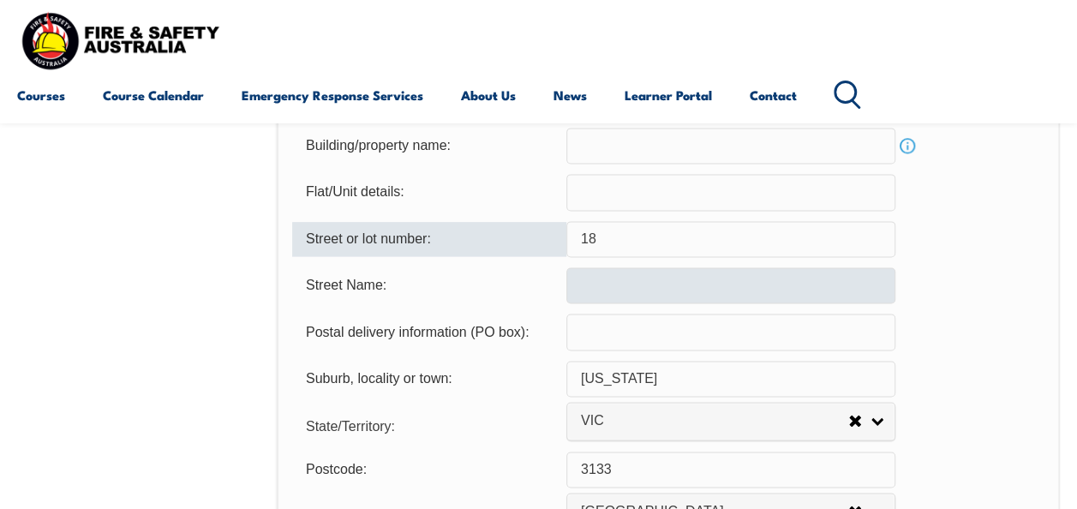
type input "18"
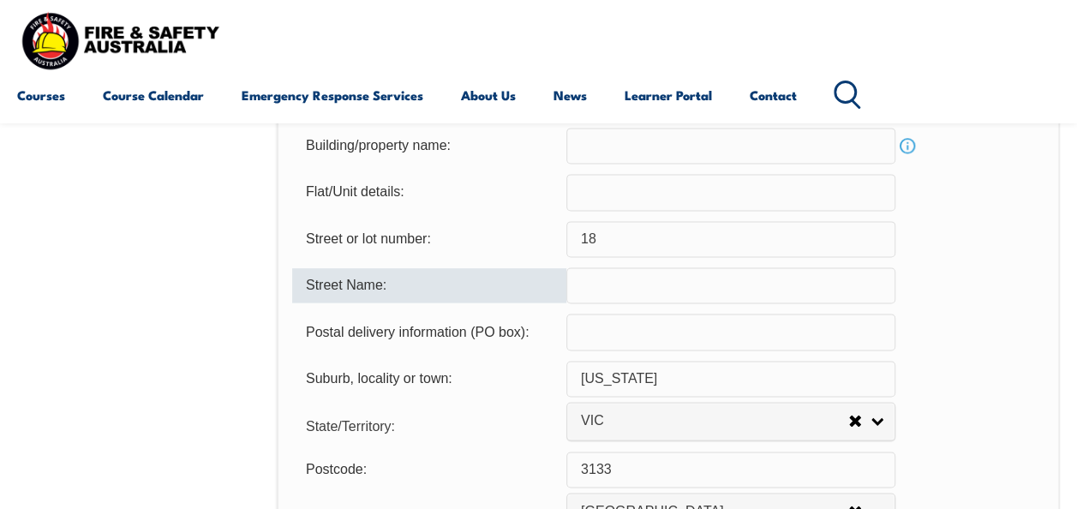
click at [591, 276] on input "text" at bounding box center [731, 285] width 329 height 36
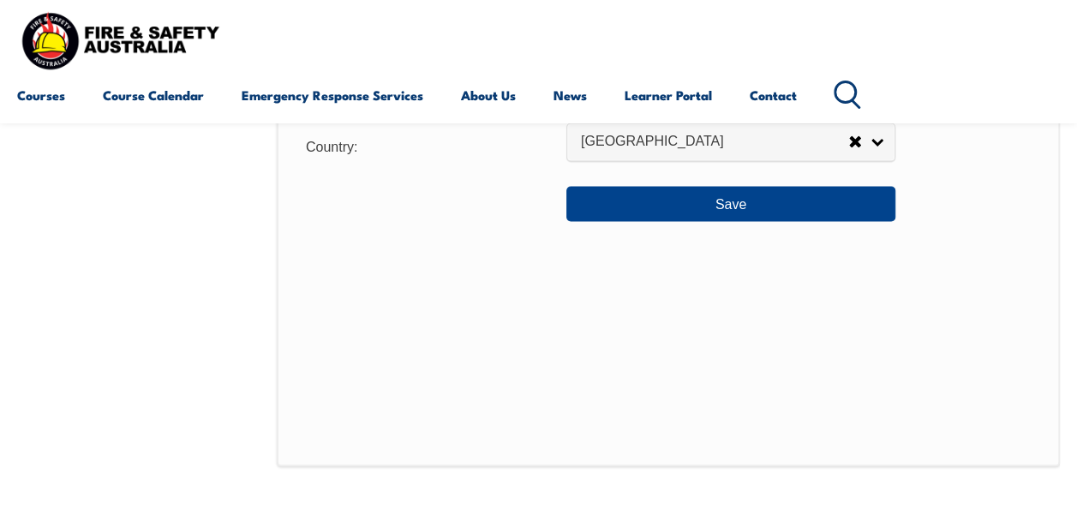
scroll to position [1449, 0]
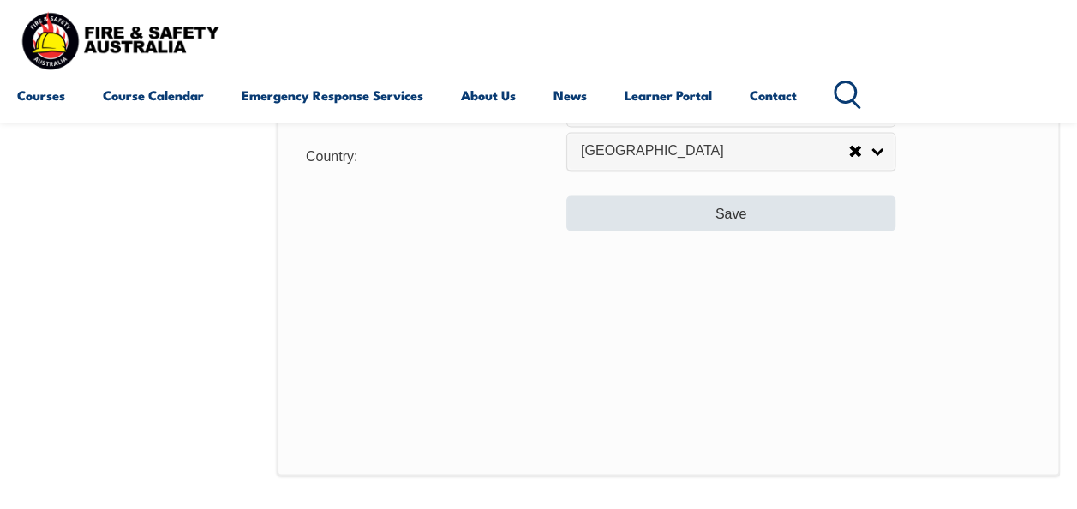
type input "Coringa Close"
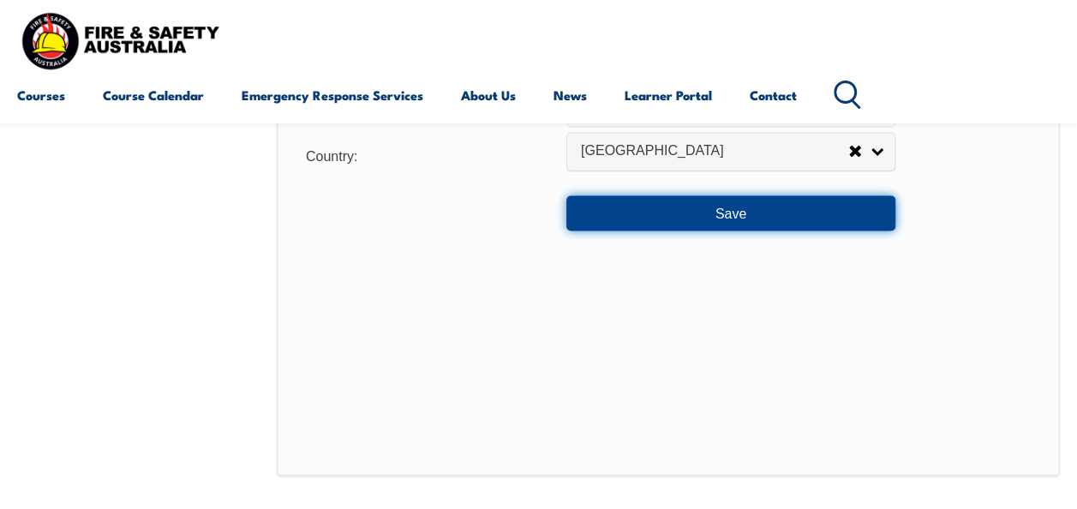
click at [765, 216] on button "Save" at bounding box center [731, 212] width 329 height 34
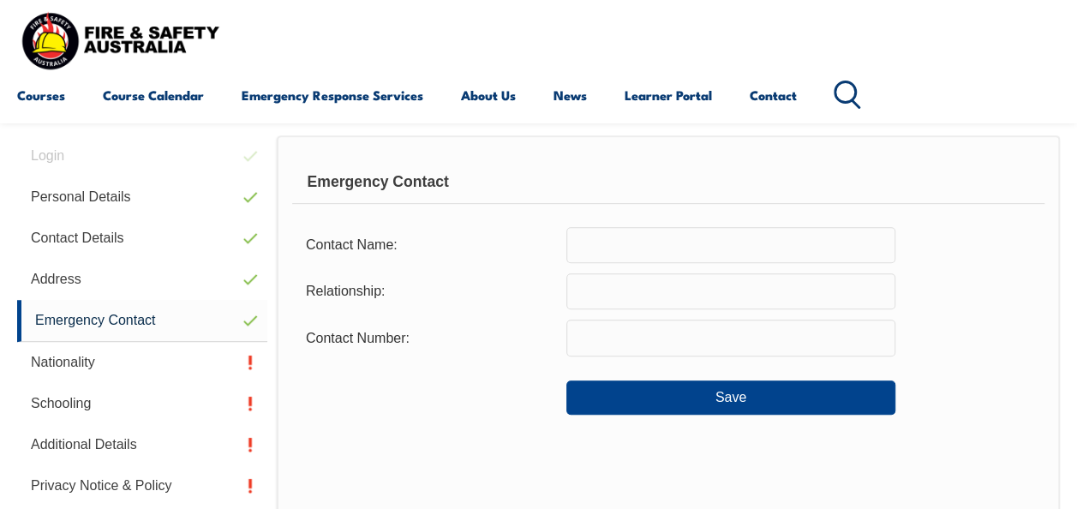
scroll to position [415, 0]
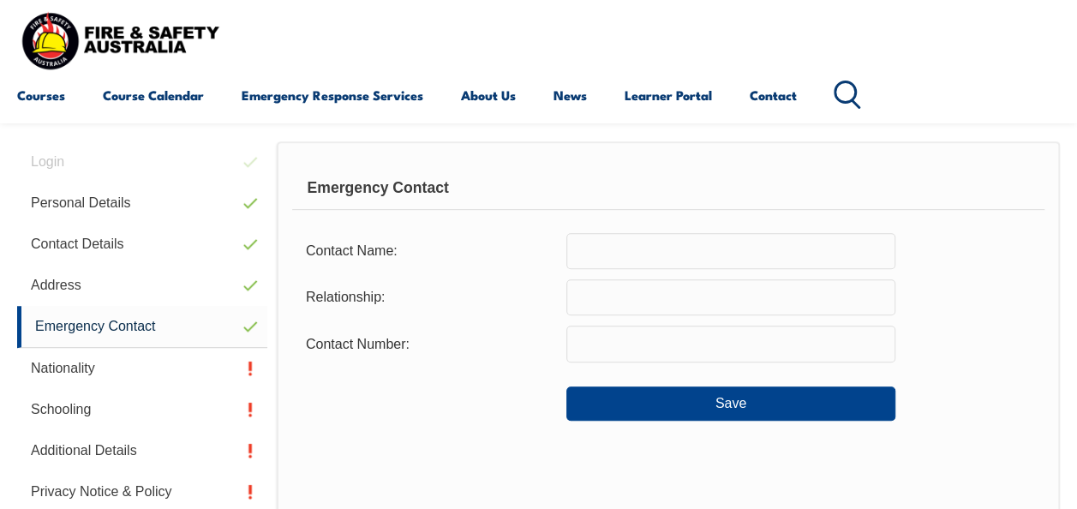
click at [778, 249] on input "text" at bounding box center [731, 251] width 329 height 36
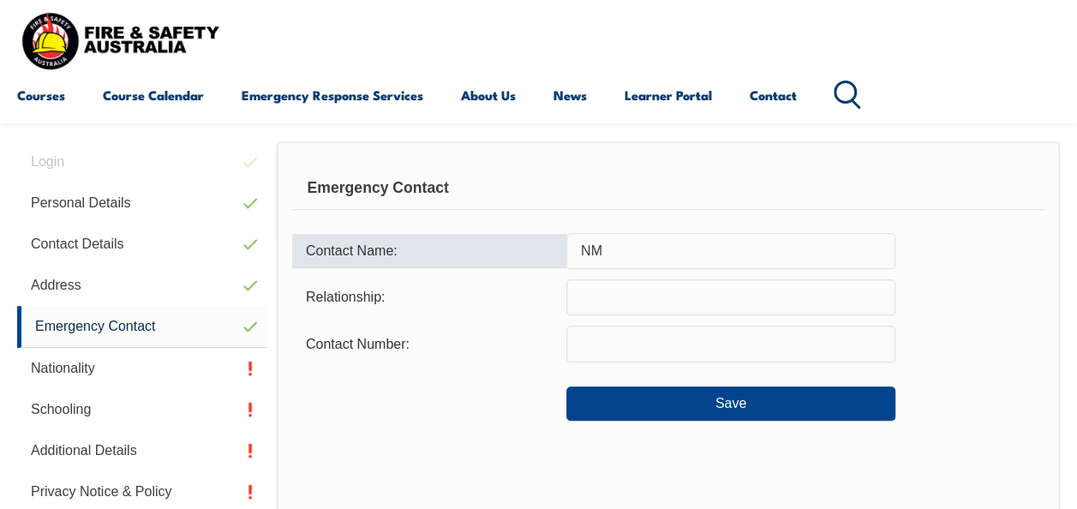
type input "N"
type input "[PERSON_NAME]"
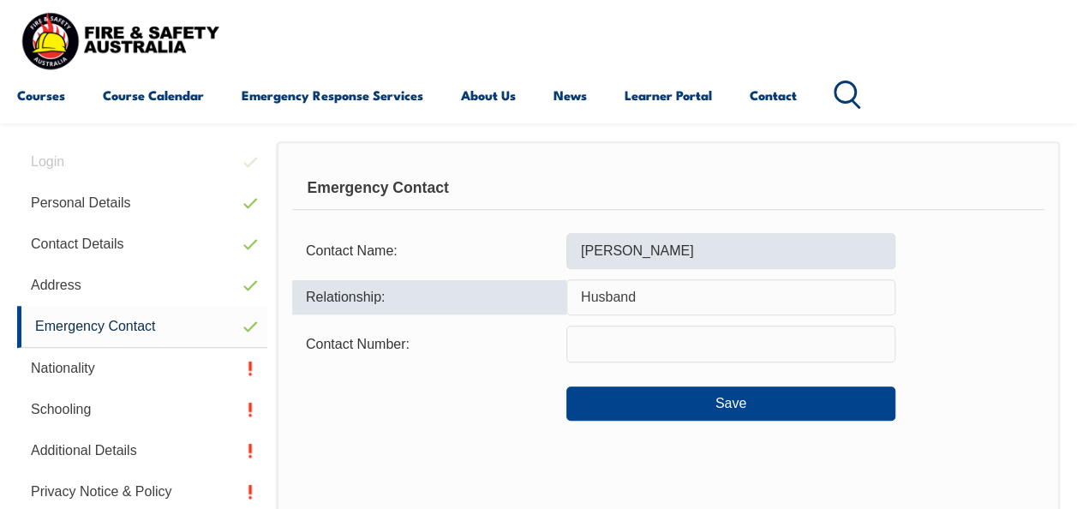
type input "Husband"
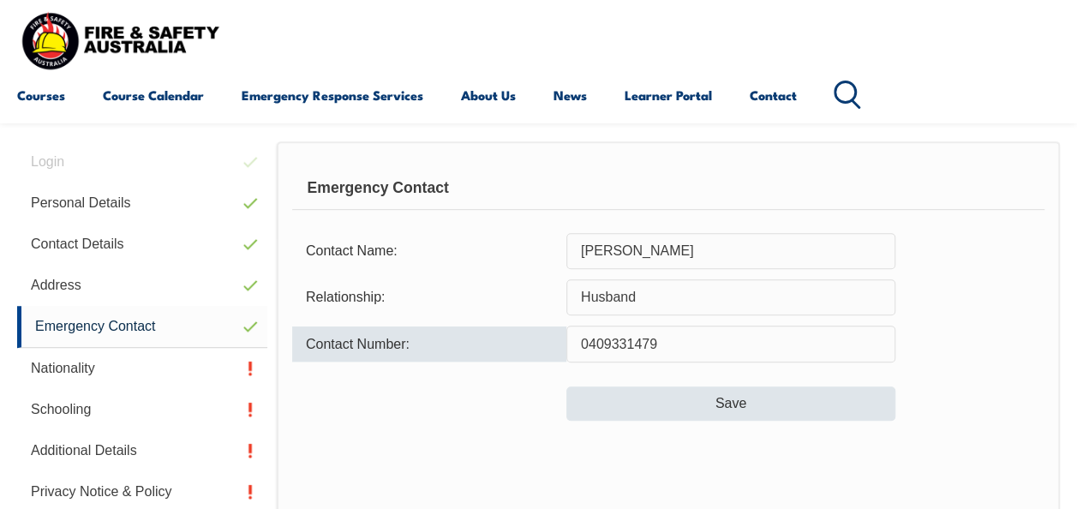
type input "0409331479"
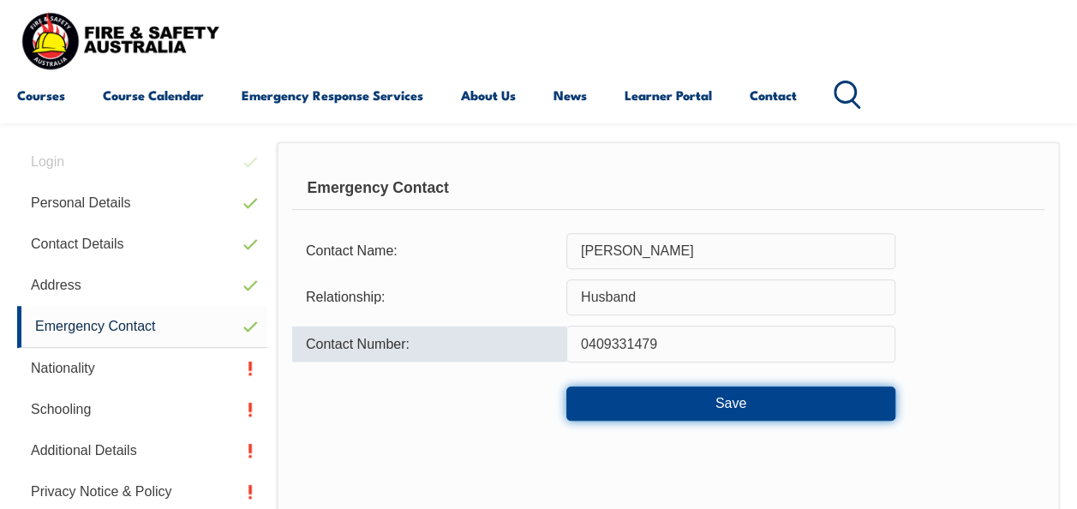
click at [777, 409] on button "Save" at bounding box center [731, 404] width 329 height 34
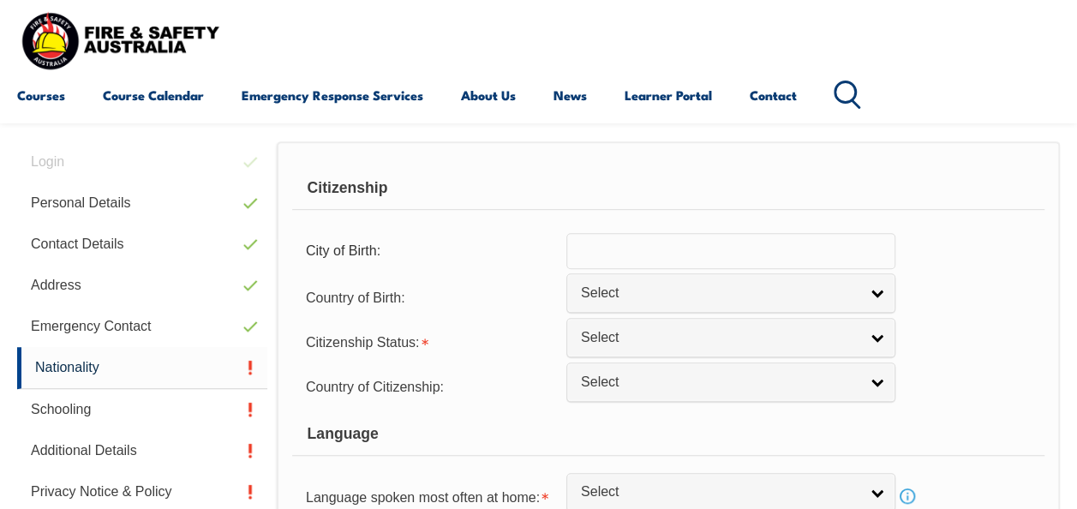
scroll to position [416, 0]
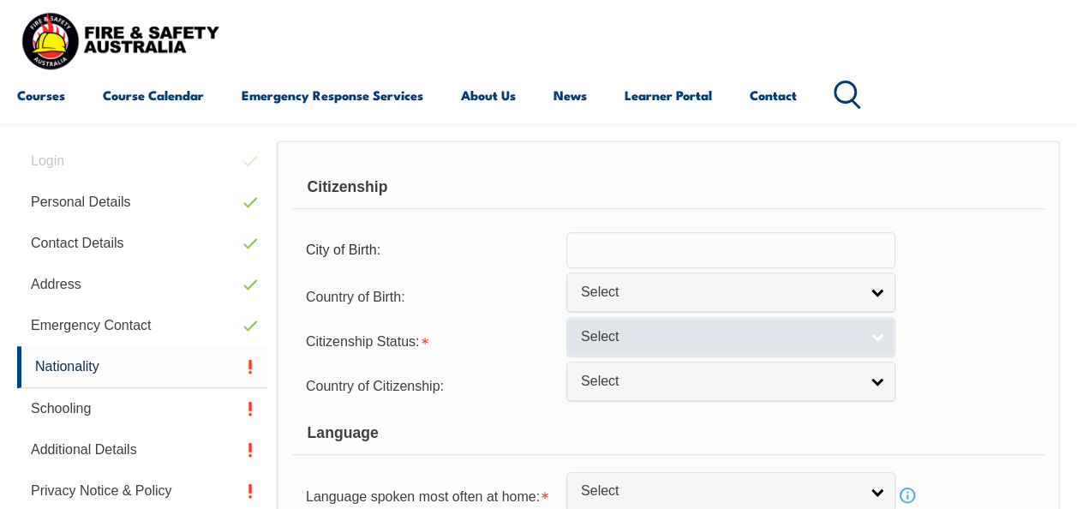
click at [885, 338] on link "Select" at bounding box center [731, 336] width 329 height 39
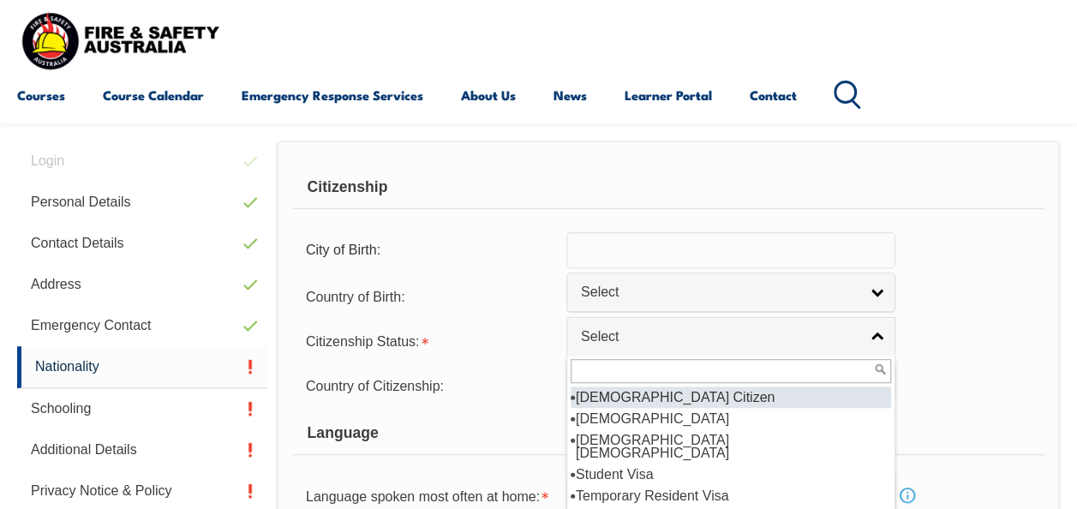
click at [834, 393] on li "[DEMOGRAPHIC_DATA] Citizen" at bounding box center [731, 397] width 321 height 21
select select "1"
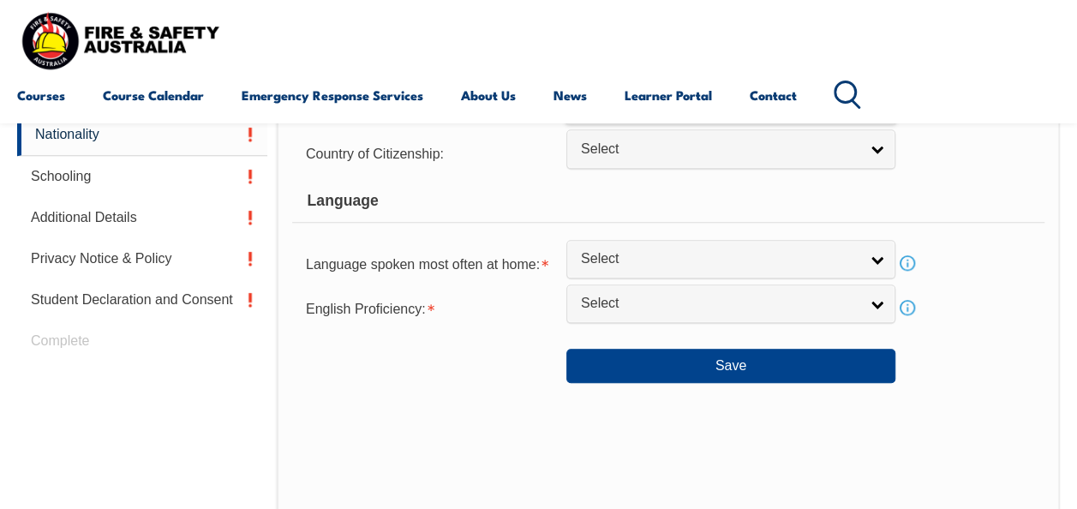
scroll to position [680, 0]
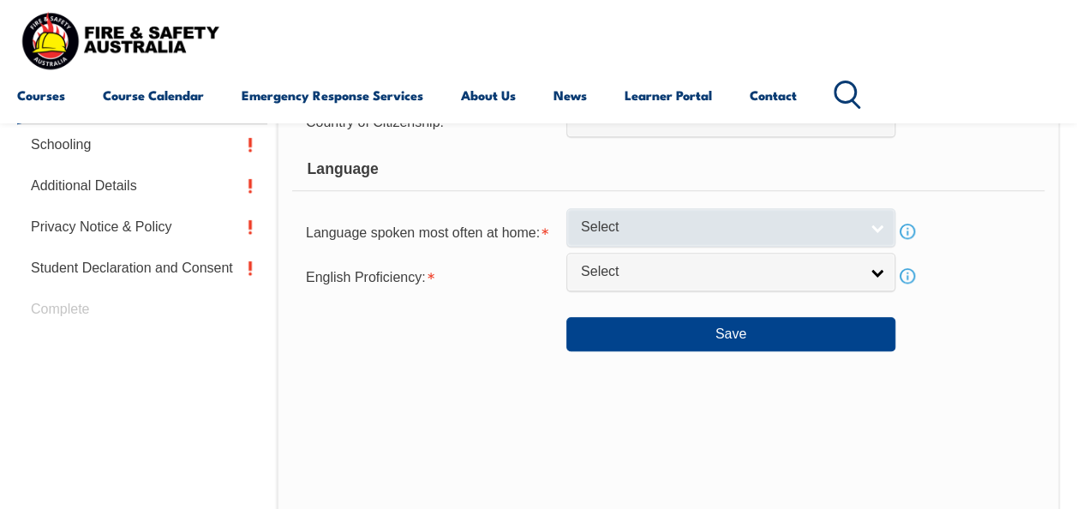
click at [876, 218] on link "Select" at bounding box center [731, 227] width 329 height 39
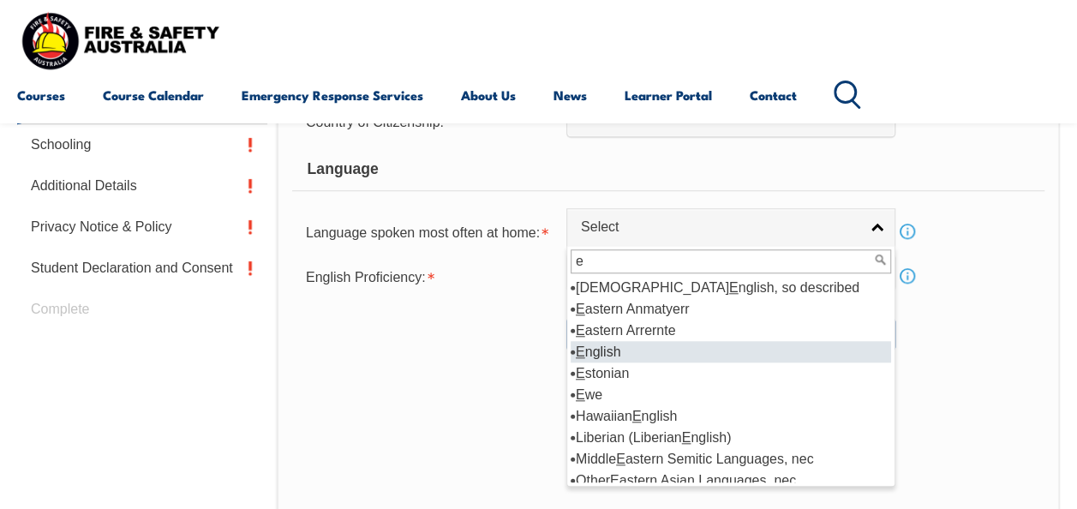
type input "e"
click at [793, 342] on li "E nglish" at bounding box center [731, 351] width 321 height 21
select select "1201"
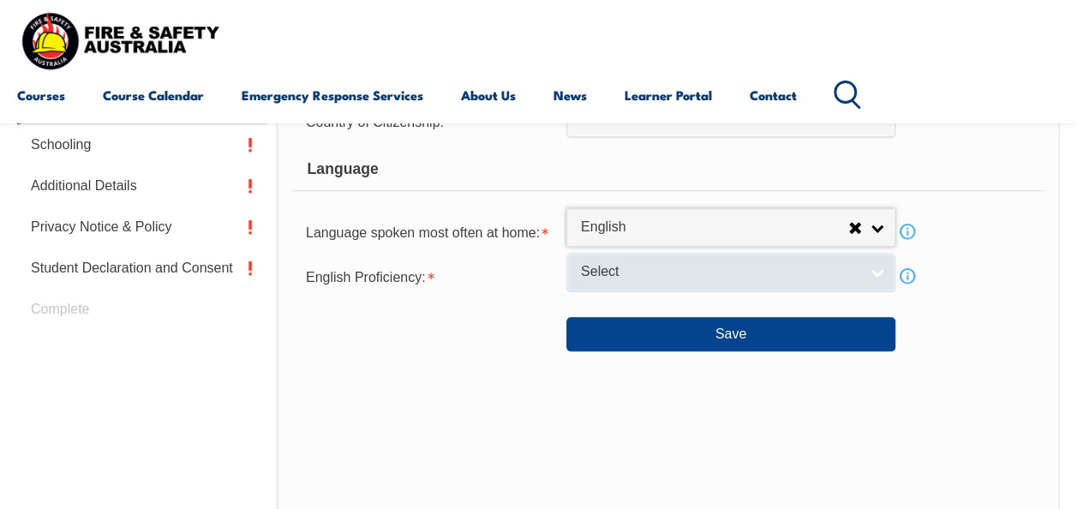
click at [794, 270] on span "Select" at bounding box center [720, 272] width 278 height 18
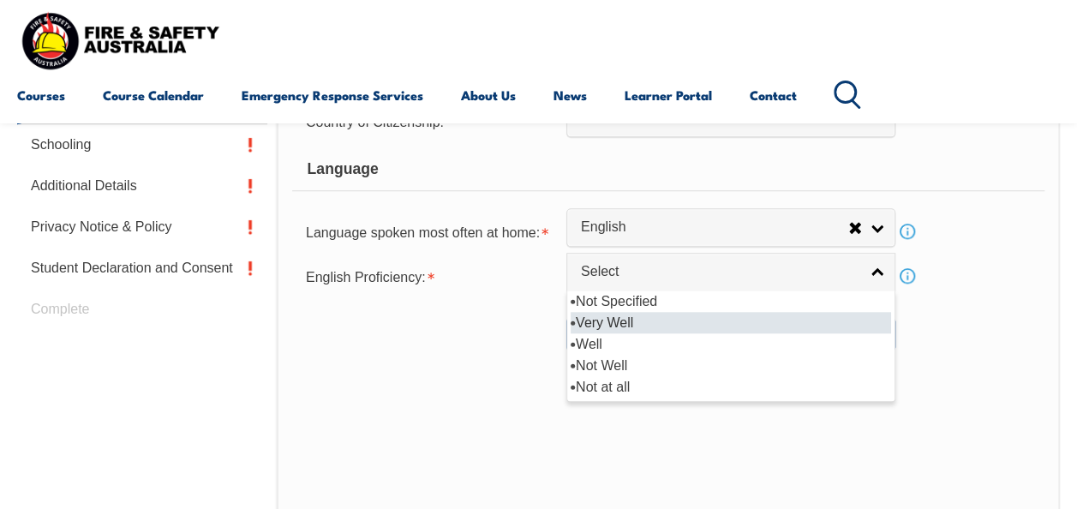
click at [771, 321] on li "Very Well" at bounding box center [731, 322] width 321 height 21
select select "1"
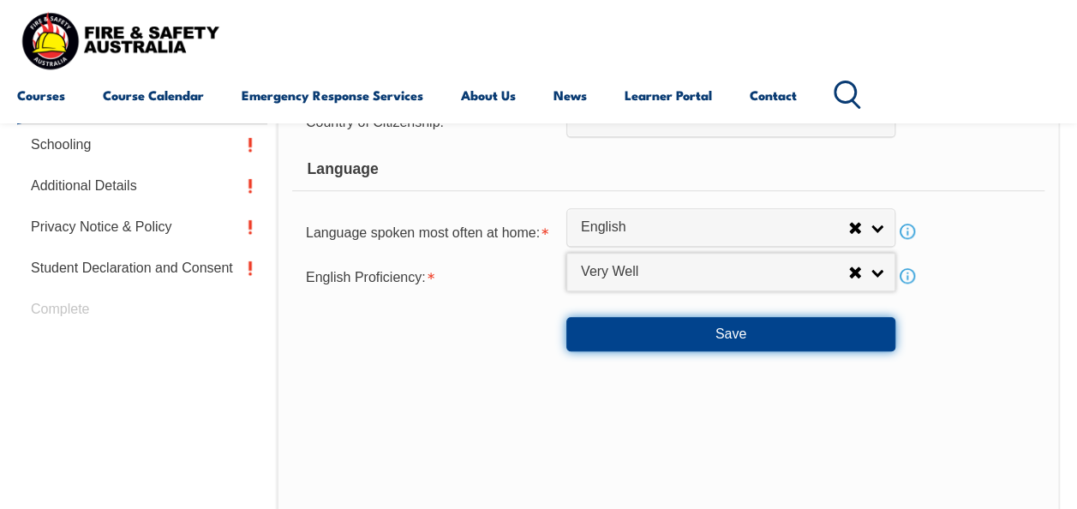
click at [797, 335] on button "Save" at bounding box center [731, 334] width 329 height 34
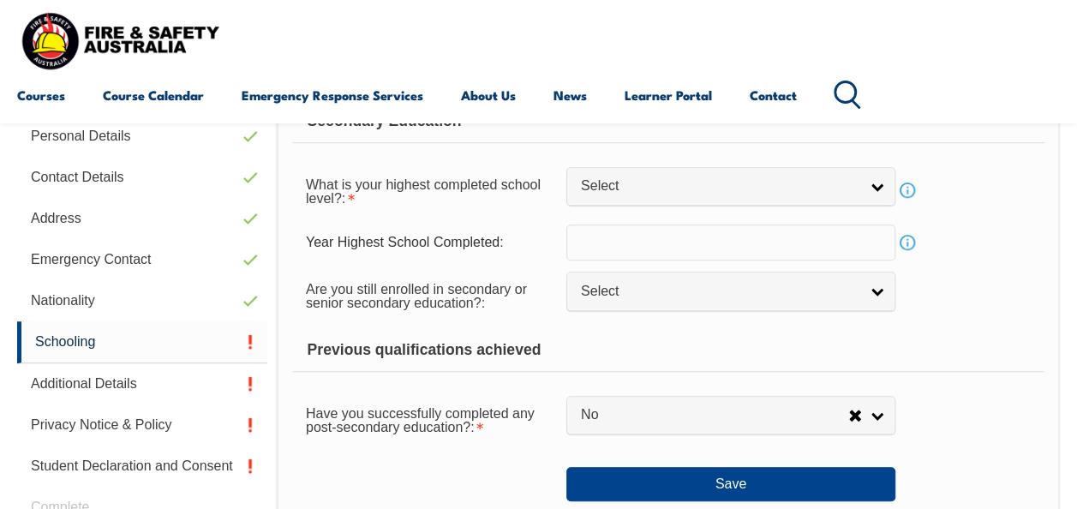
scroll to position [415, 0]
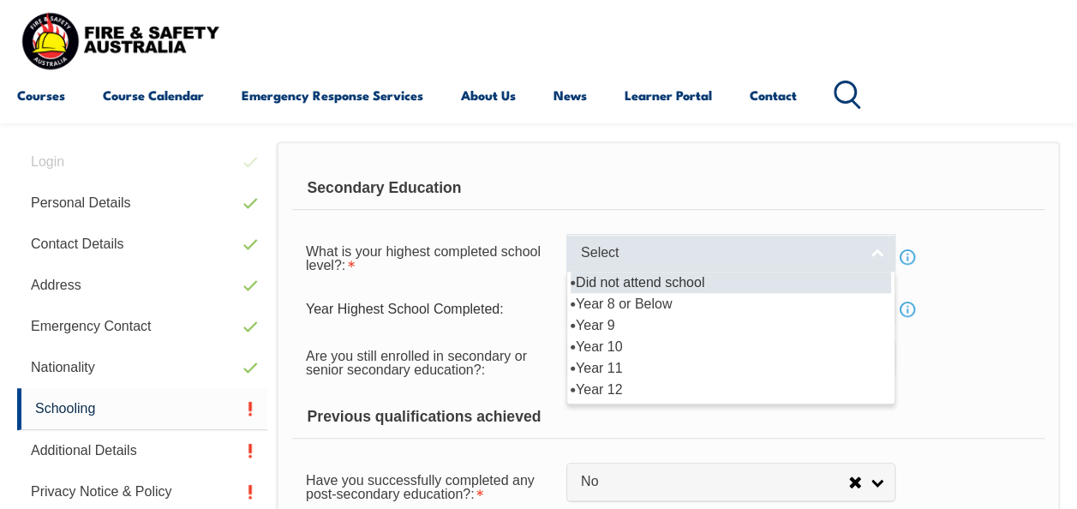
click at [865, 264] on link "Select" at bounding box center [731, 253] width 329 height 39
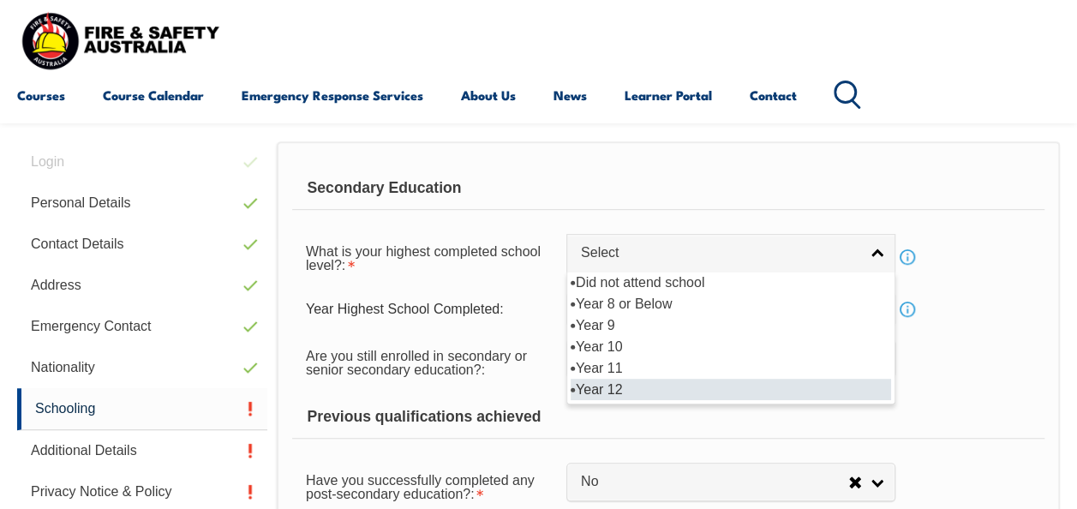
click at [835, 387] on li "Year 12" at bounding box center [731, 389] width 321 height 21
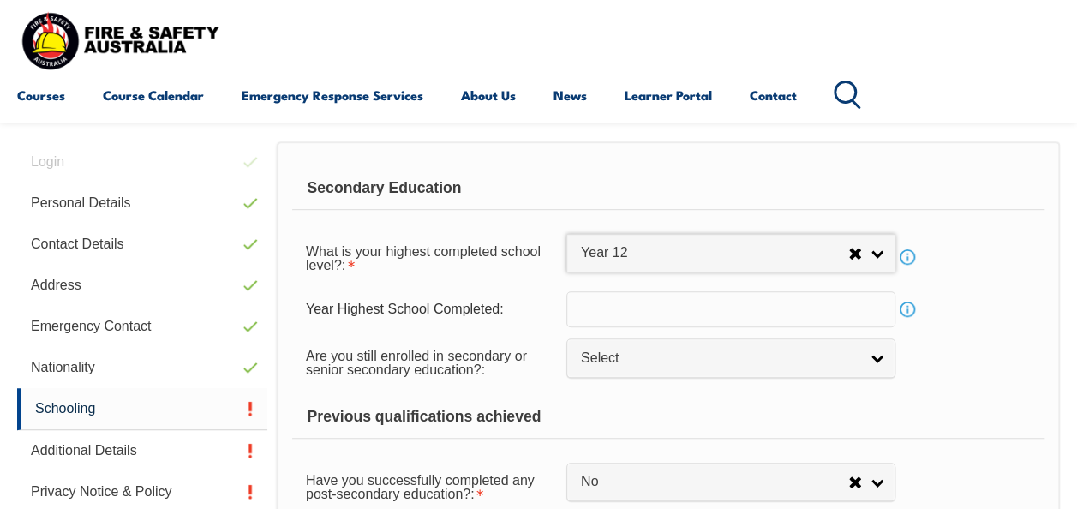
select select "12"
click at [800, 310] on input "text" at bounding box center [731, 309] width 329 height 36
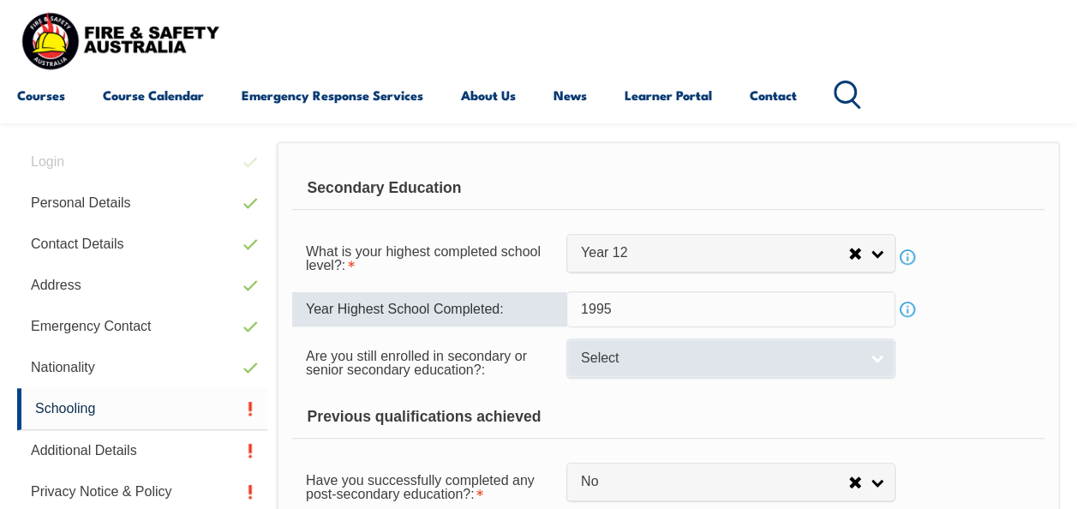
type input "1995"
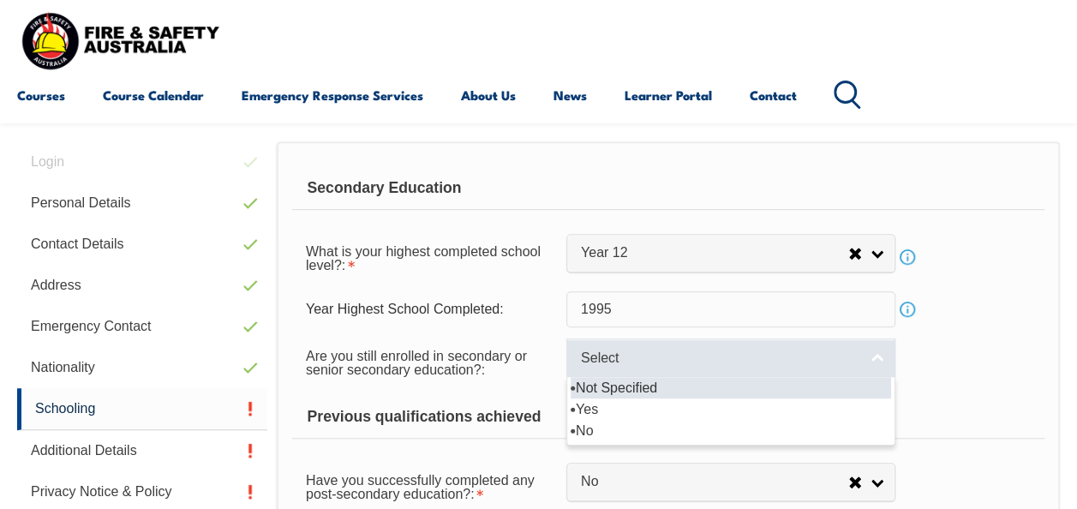
click at [778, 365] on span "Select" at bounding box center [720, 359] width 278 height 18
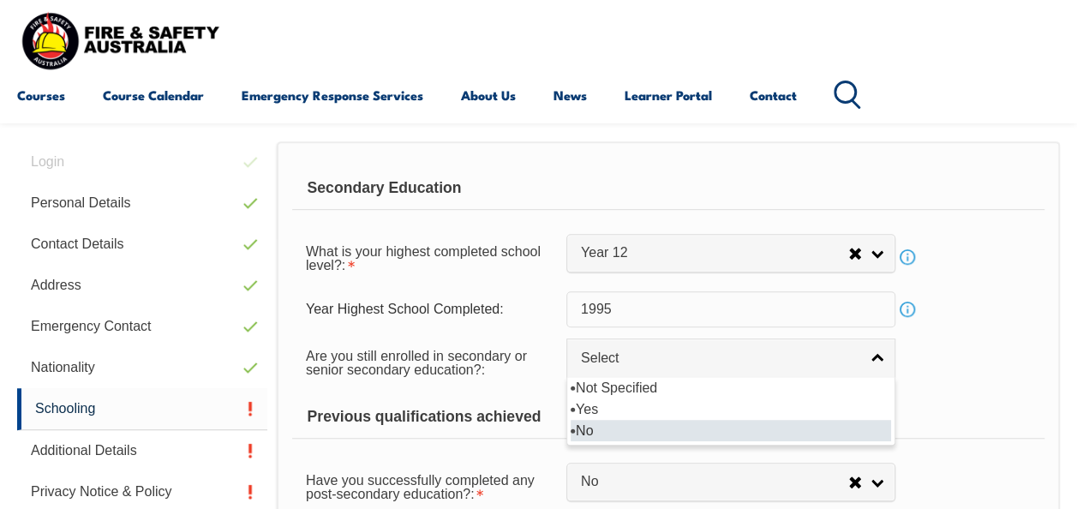
click at [755, 434] on li "No" at bounding box center [731, 430] width 321 height 21
select select "false"
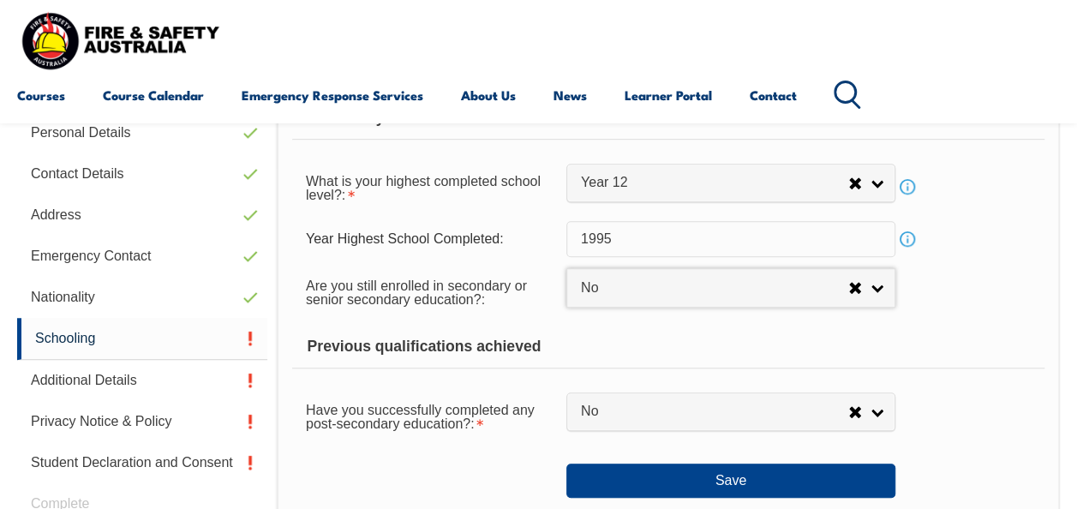
scroll to position [495, 0]
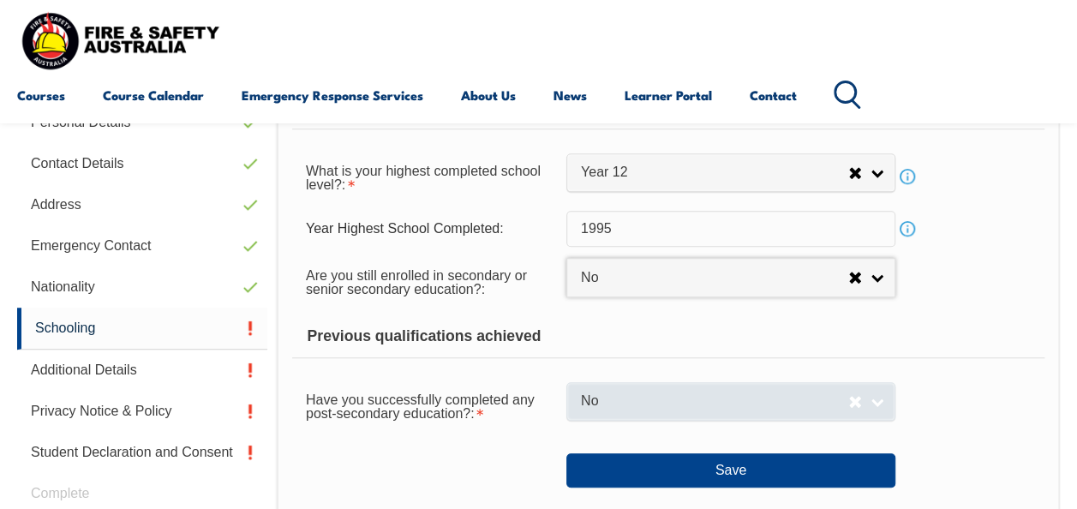
click at [886, 398] on link "No" at bounding box center [731, 401] width 329 height 39
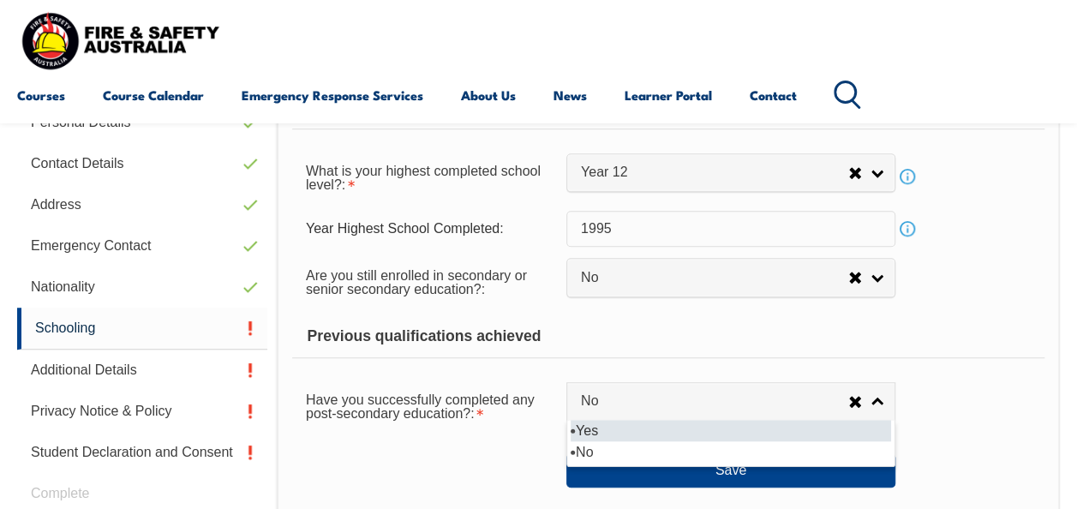
click at [850, 437] on li "Yes" at bounding box center [731, 430] width 321 height 21
select select "true"
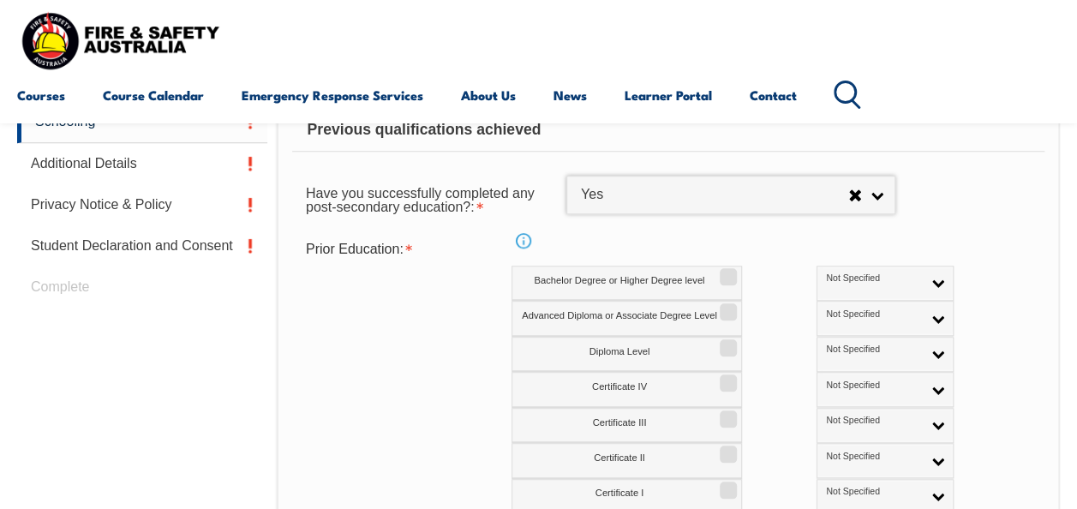
scroll to position [717, 0]
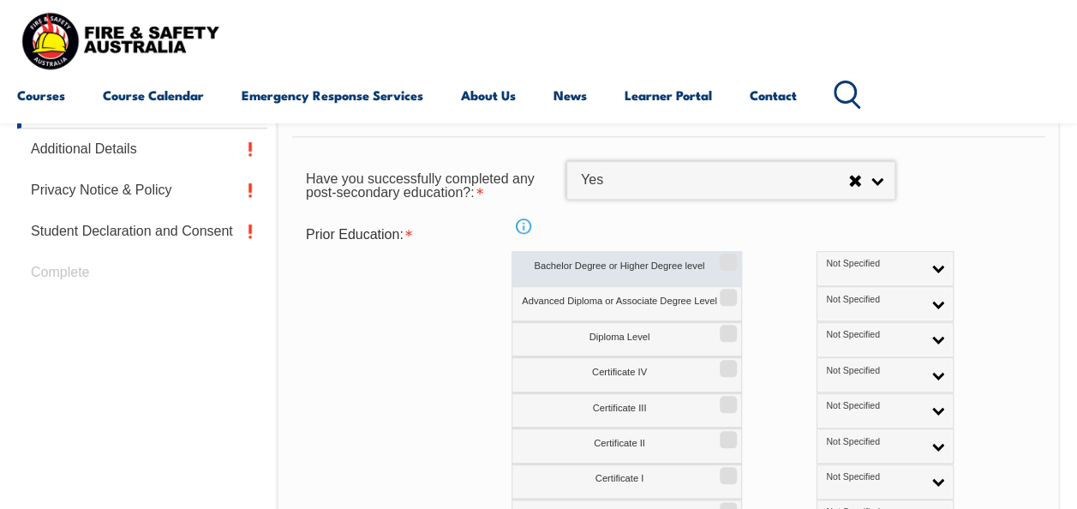
click at [729, 257] on input "Bachelor Degree or Higher Degree level" at bounding box center [726, 256] width 10 height 2
checkbox input "true"
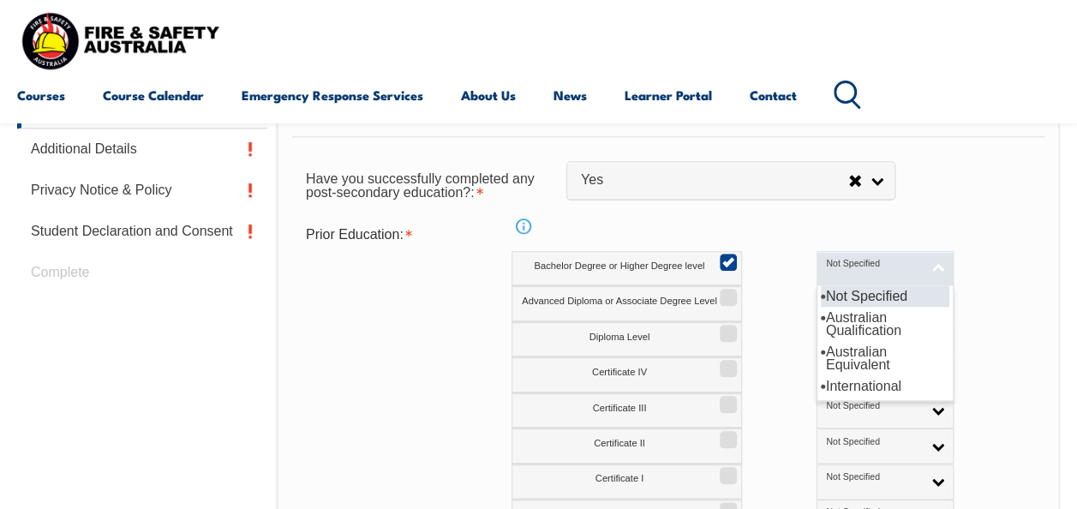
click at [857, 269] on link "Not Specified" at bounding box center [885, 268] width 137 height 35
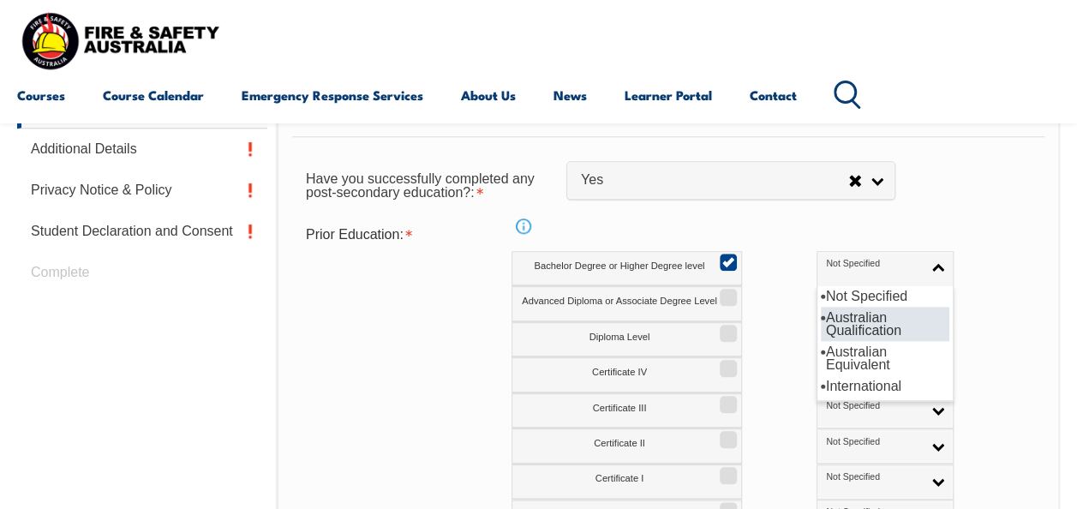
click at [855, 312] on li "Australian Qualification" at bounding box center [885, 324] width 129 height 34
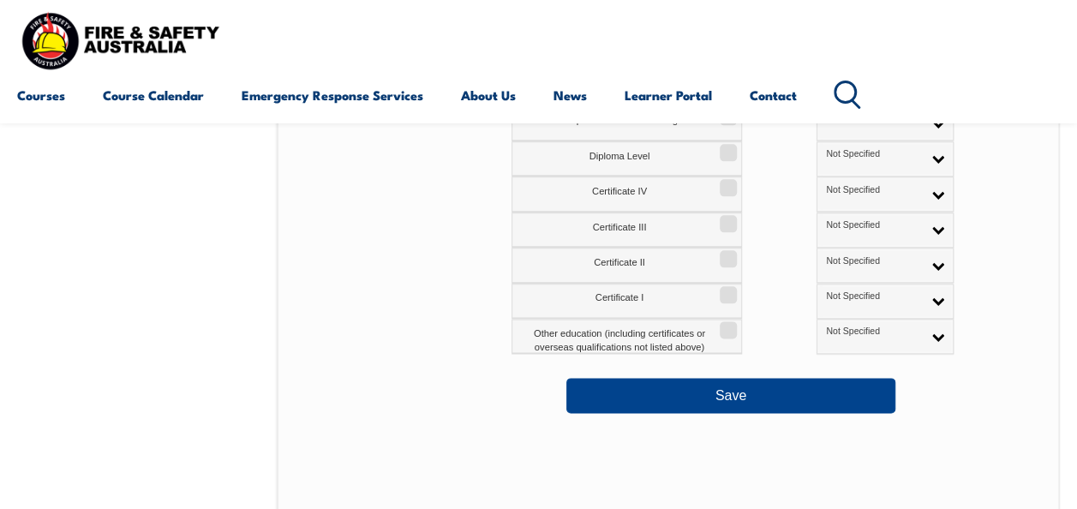
scroll to position [908, 0]
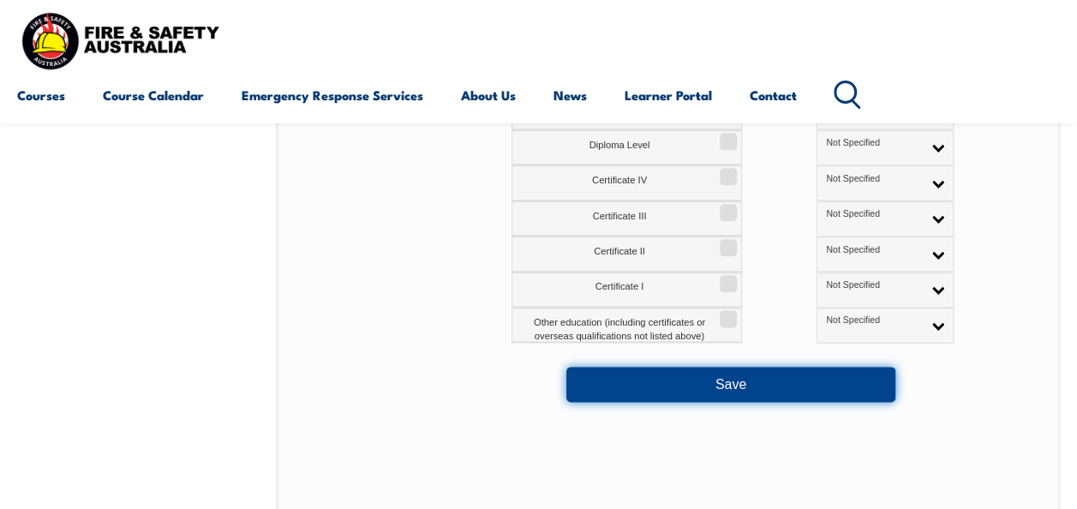
click at [759, 372] on button "Save" at bounding box center [731, 384] width 329 height 34
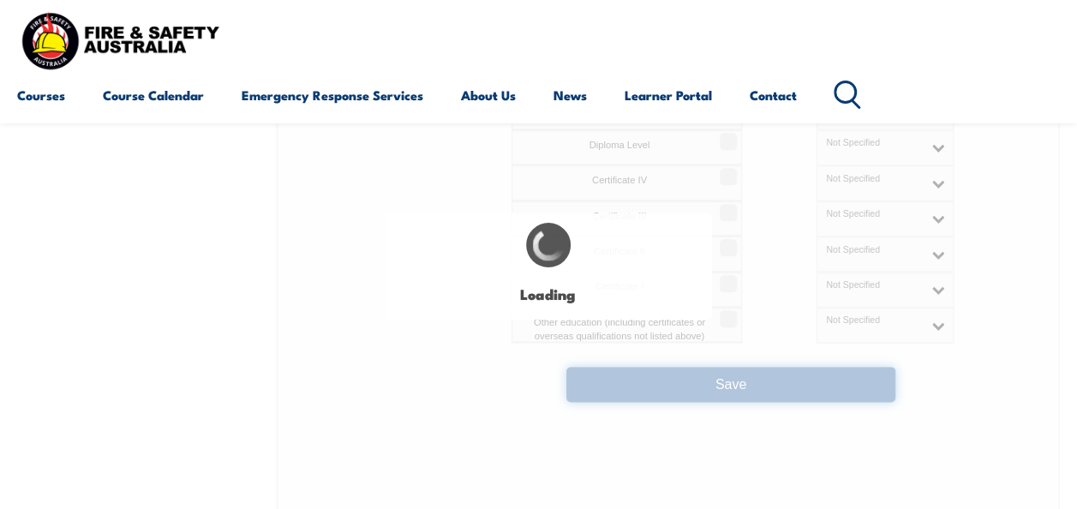
select select
select select "false"
select select "true"
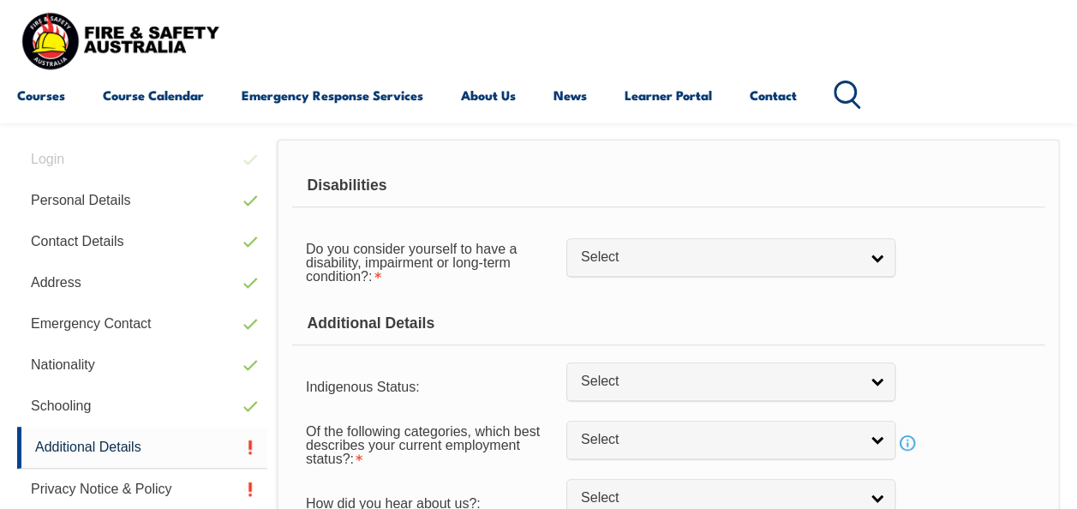
scroll to position [416, 0]
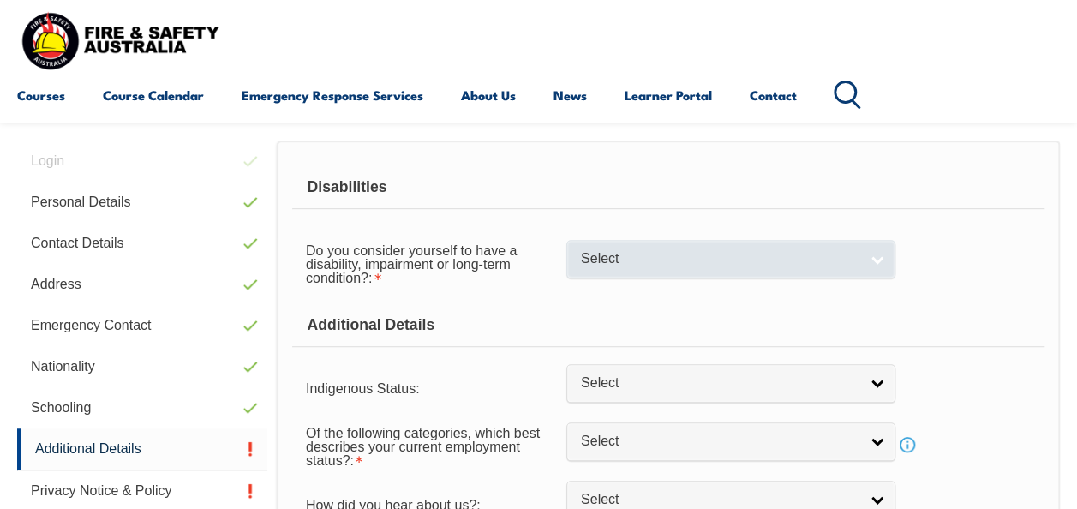
click at [855, 262] on span "Select" at bounding box center [720, 259] width 278 height 18
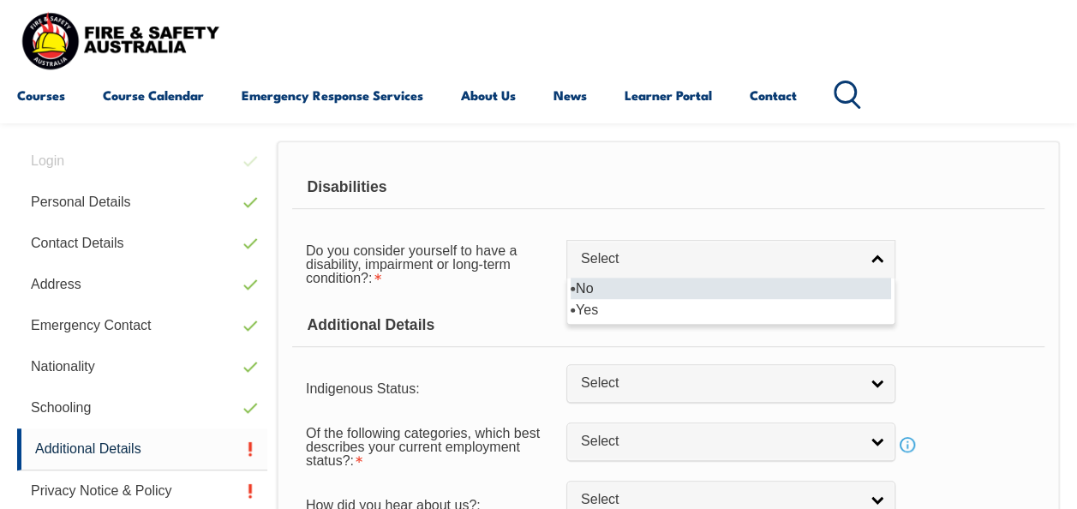
click at [837, 287] on li "No" at bounding box center [731, 288] width 321 height 21
select select "false"
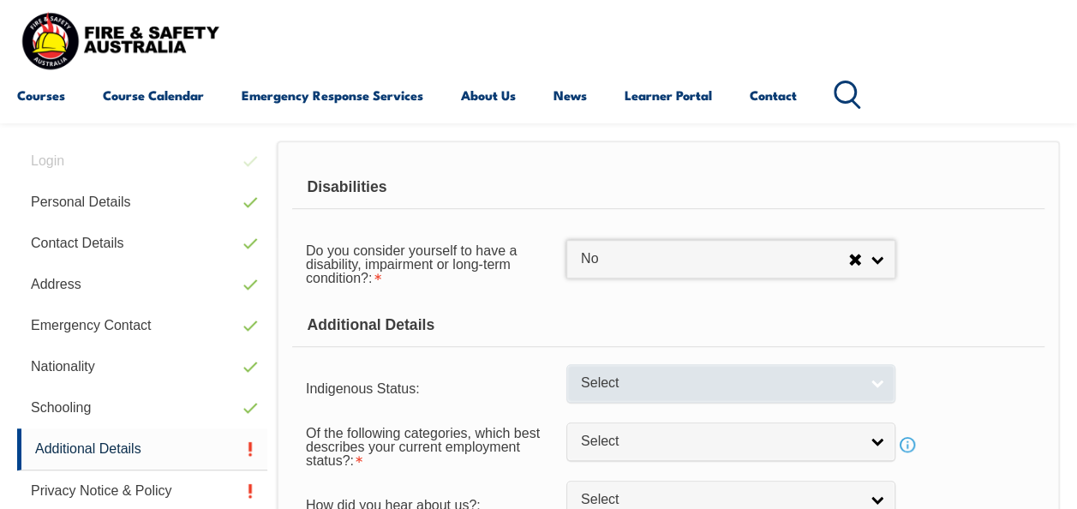
click at [817, 386] on span "Select" at bounding box center [720, 384] width 278 height 18
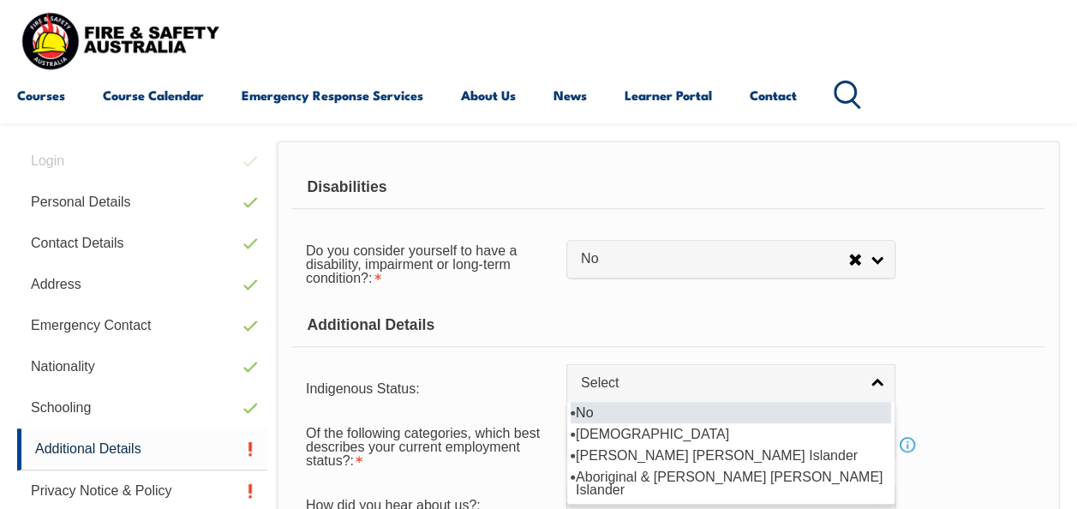
click at [812, 411] on li "No" at bounding box center [731, 412] width 321 height 21
select select "4"
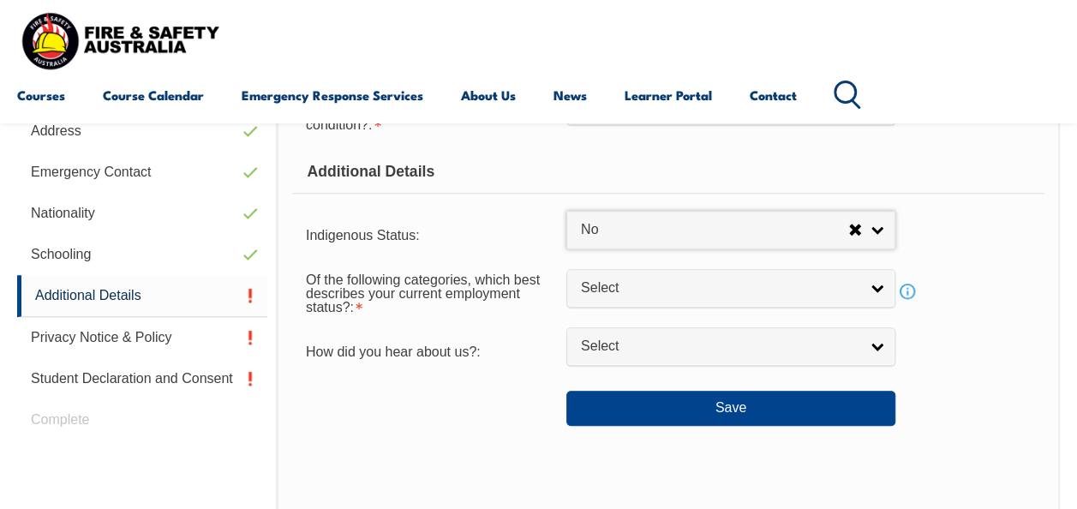
scroll to position [574, 0]
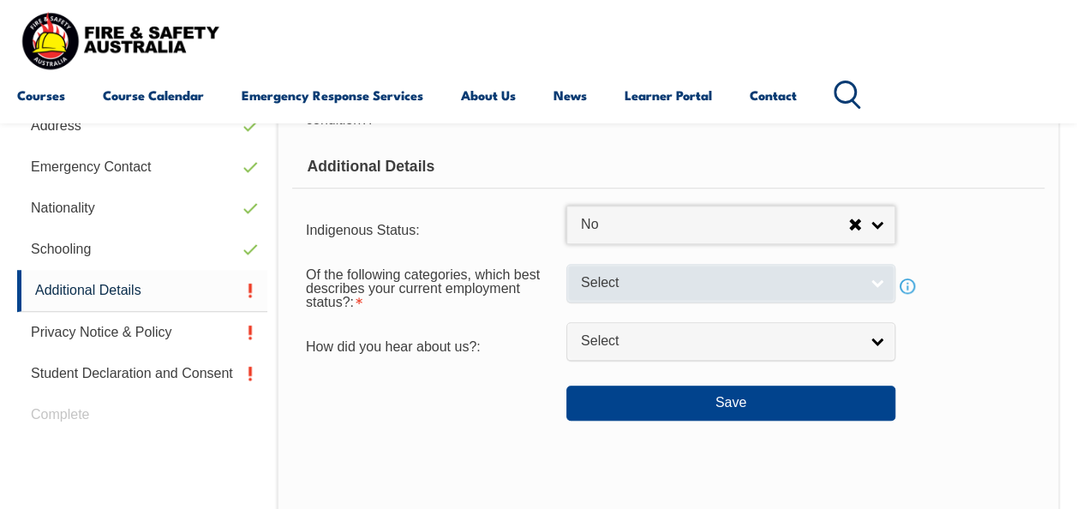
click at [766, 283] on span "Select" at bounding box center [720, 283] width 278 height 18
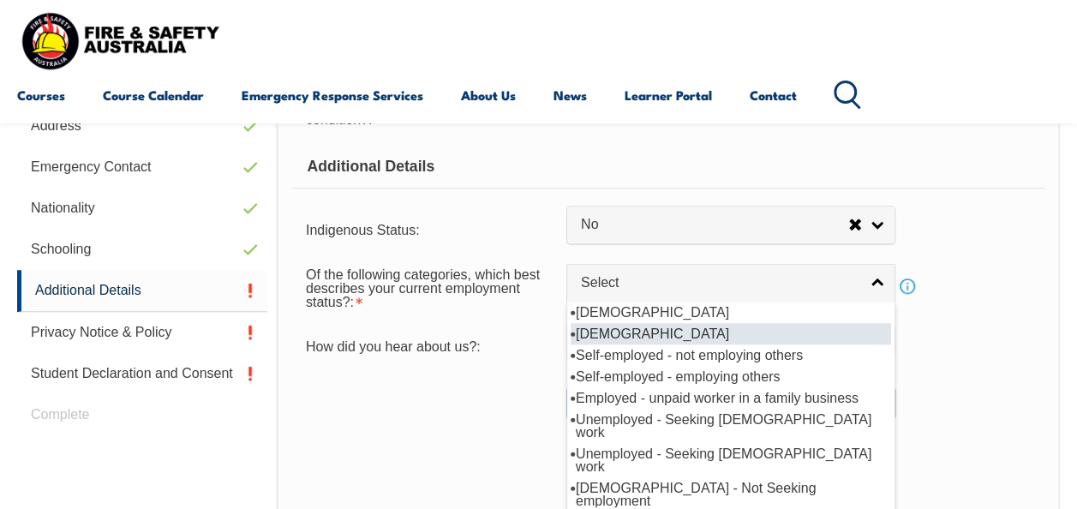
click at [765, 333] on li "[DEMOGRAPHIC_DATA]" at bounding box center [731, 333] width 321 height 21
select select "2"
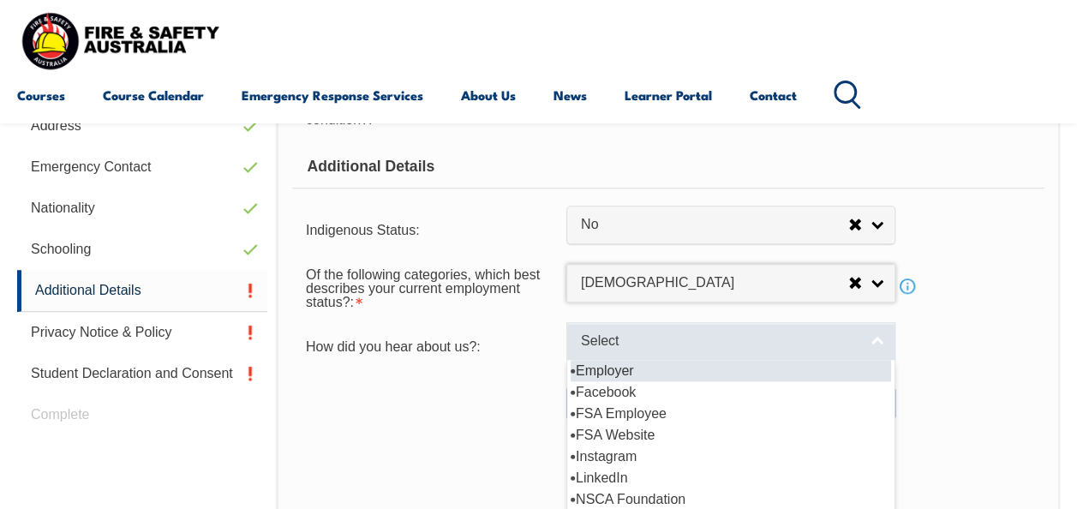
click at [765, 336] on span "Select" at bounding box center [720, 342] width 278 height 18
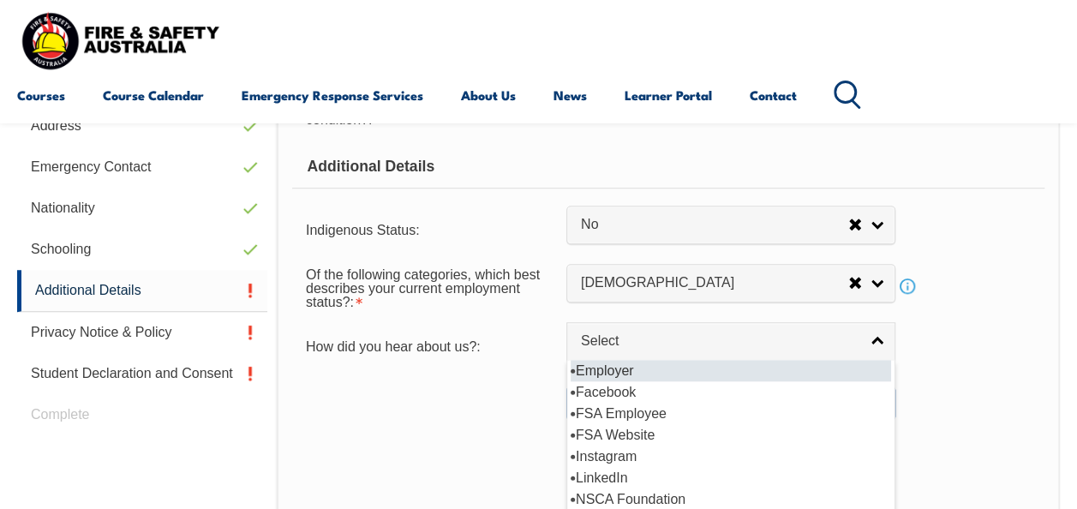
click at [760, 375] on li "Employer" at bounding box center [731, 370] width 321 height 21
select select "8019"
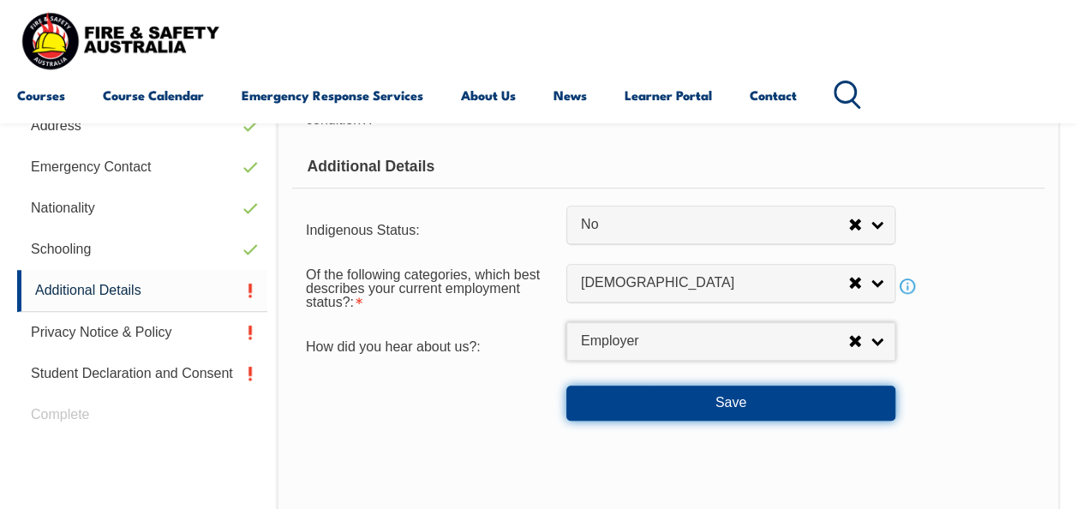
click at [760, 404] on button "Save" at bounding box center [731, 403] width 329 height 34
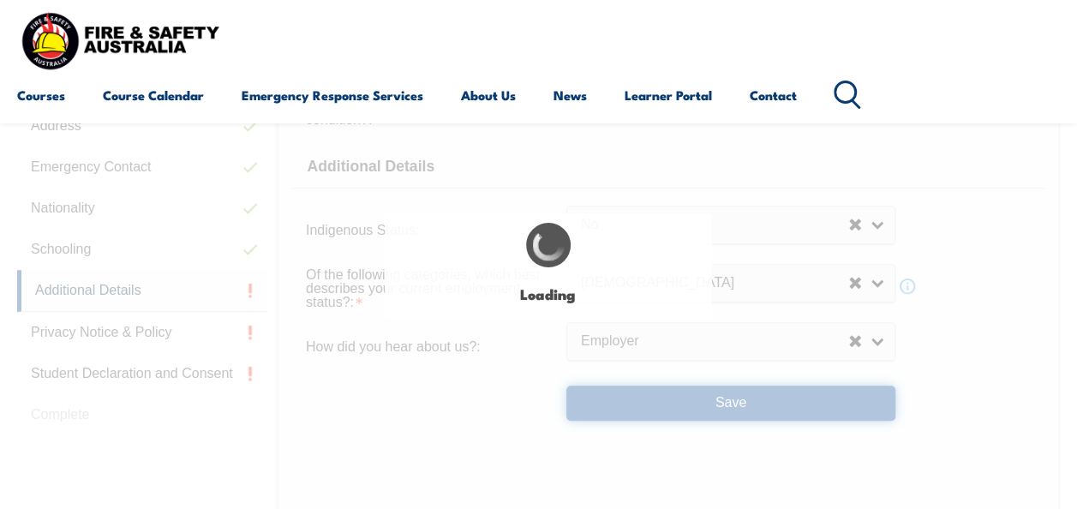
select select "false"
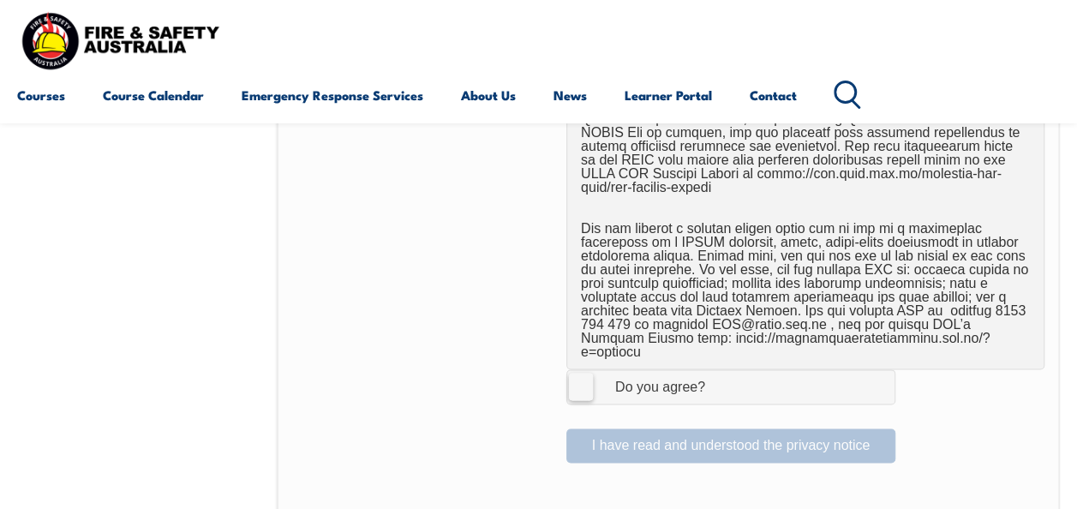
scroll to position [1127, 0]
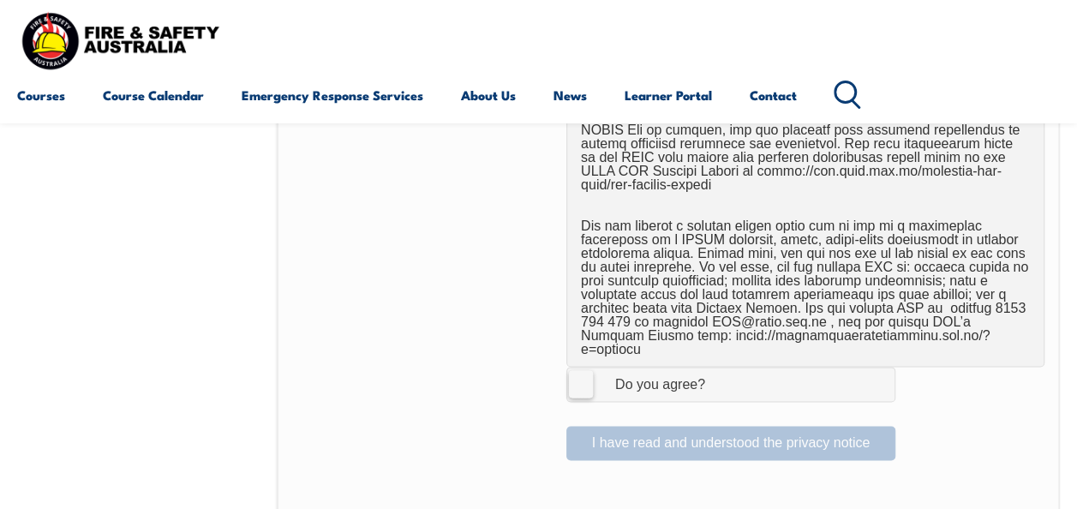
click at [578, 367] on label "I Agree Do you agree?" at bounding box center [731, 384] width 329 height 34
click at [719, 368] on input "I Agree Do you agree?" at bounding box center [733, 384] width 29 height 33
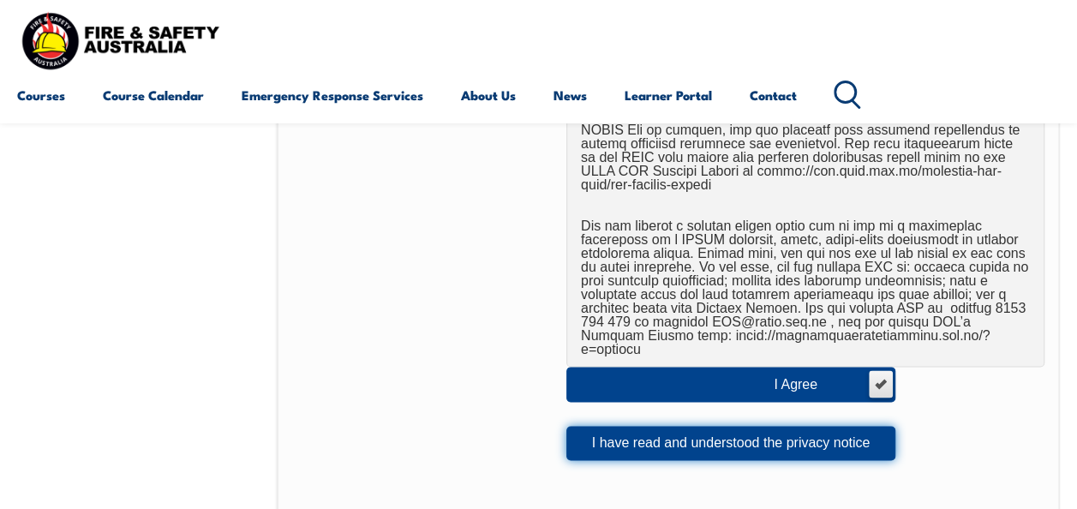
click at [660, 426] on button "I have read and understood the privacy notice" at bounding box center [731, 443] width 329 height 34
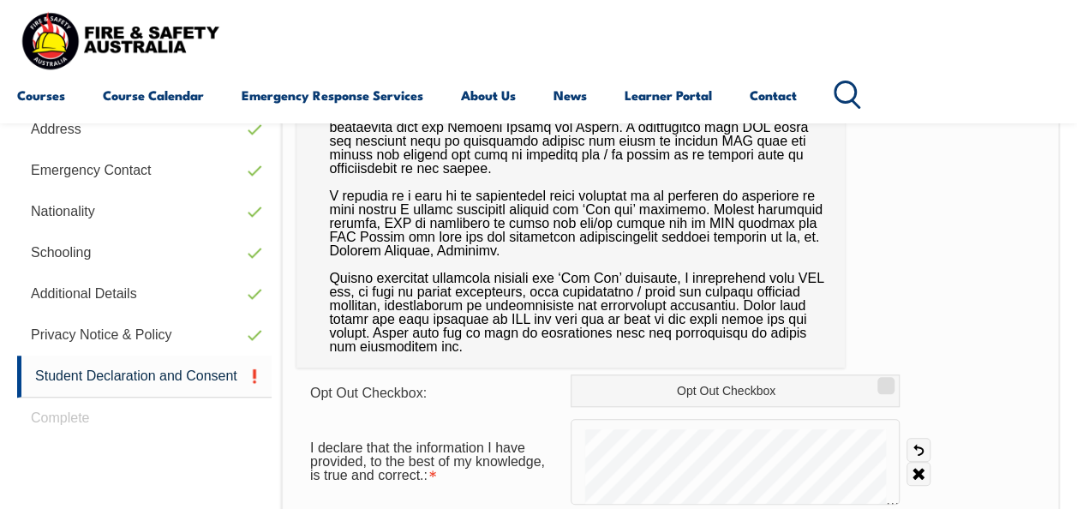
scroll to position [576, 0]
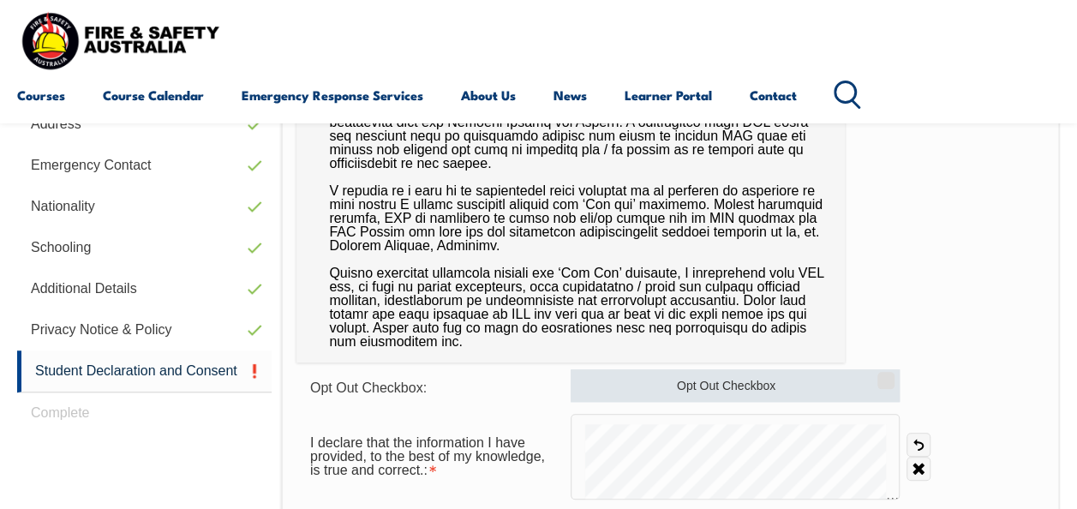
click at [888, 375] on input "Opt Out Checkbox" at bounding box center [883, 375] width 10 height 2
checkbox input "true"
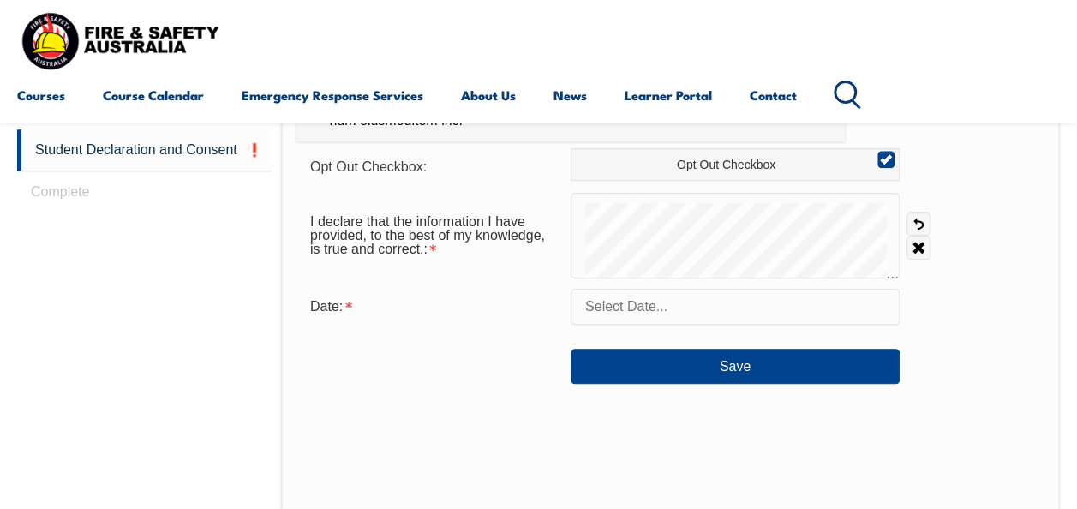
scroll to position [795, 0]
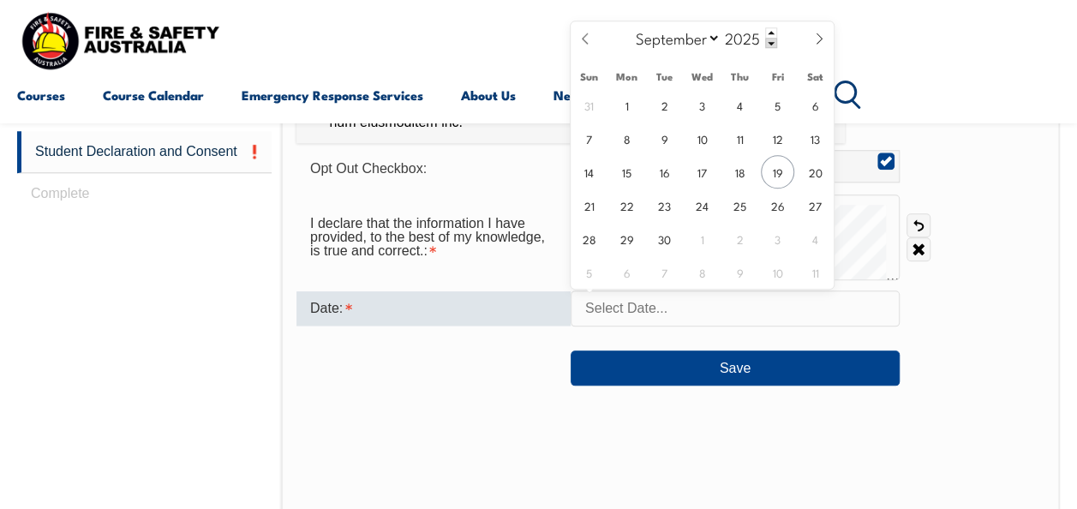
click at [697, 322] on input "text" at bounding box center [735, 309] width 329 height 36
click at [778, 172] on span "19" at bounding box center [777, 171] width 33 height 33
type input "[DATE]"
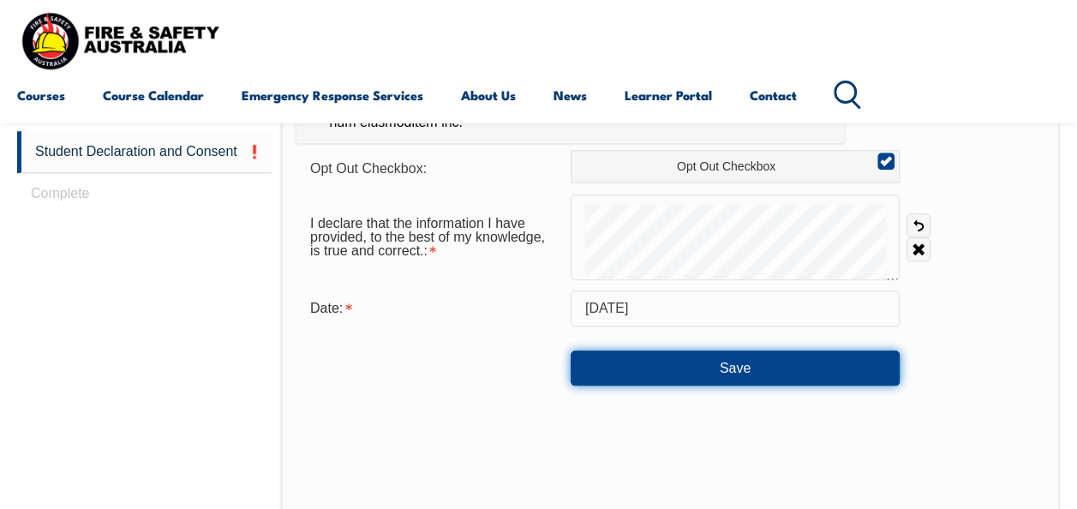
click at [754, 372] on button "Save" at bounding box center [735, 368] width 329 height 34
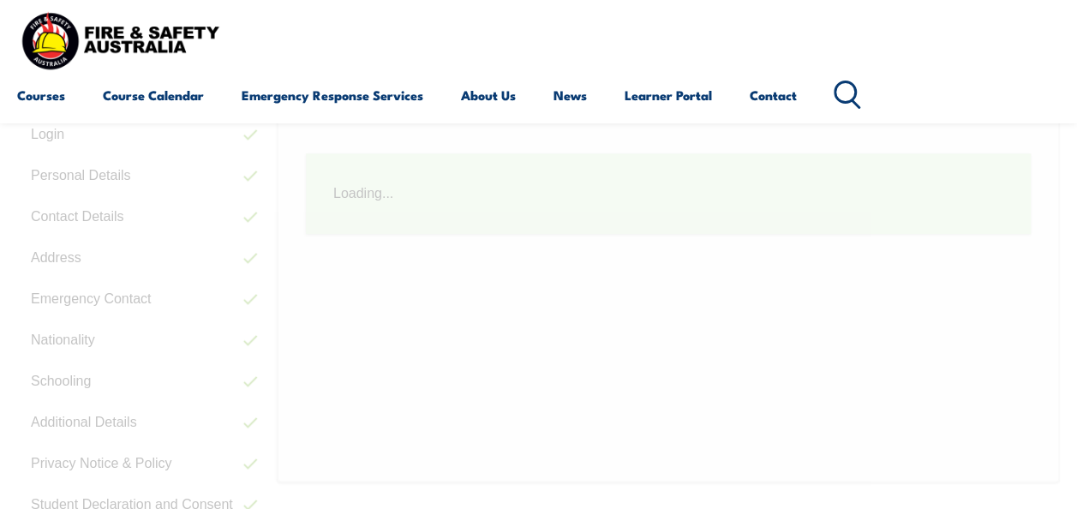
scroll to position [416, 0]
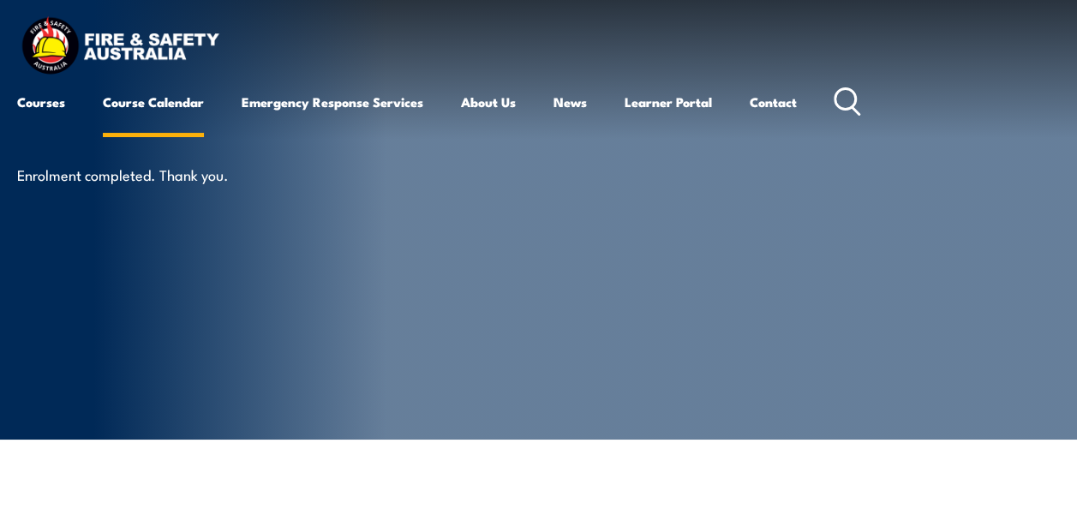
click at [134, 105] on link "Course Calendar" at bounding box center [153, 101] width 101 height 41
click at [669, 101] on link "Learner Portal" at bounding box center [668, 101] width 87 height 41
